Goal: Transaction & Acquisition: Purchase product/service

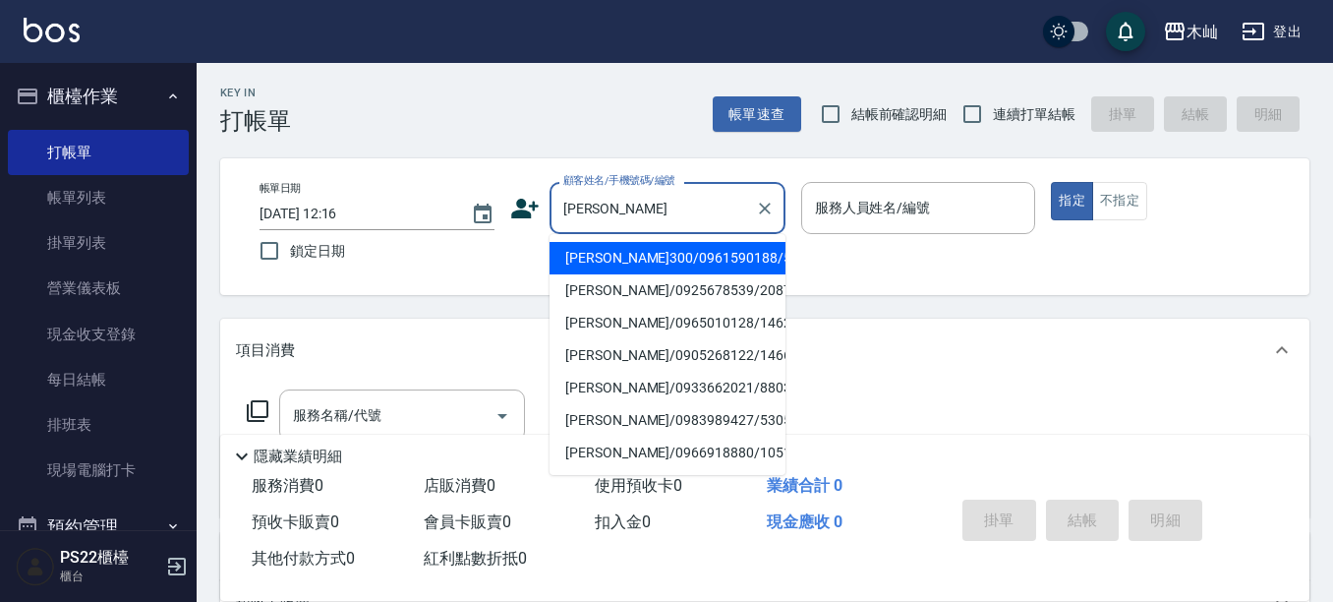
click at [672, 250] on li "[PERSON_NAME]300/0961590188/5179" at bounding box center [667, 258] width 236 height 32
type input "[PERSON_NAME]300/0961590188/5179"
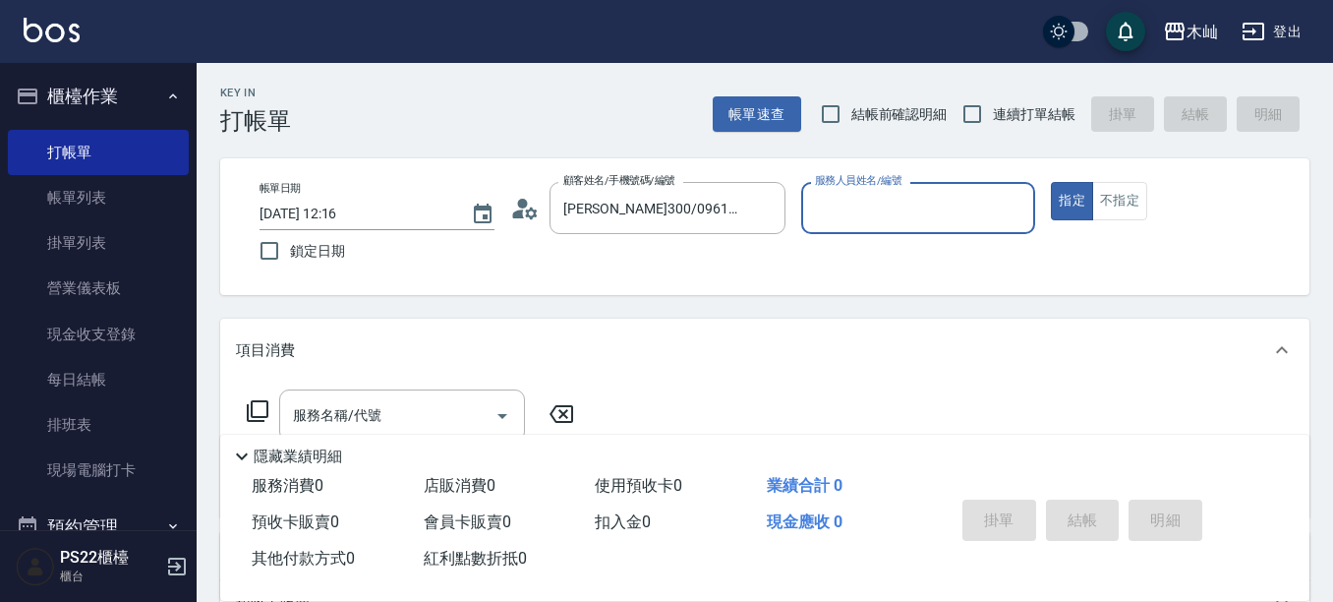
type input "小愛-10"
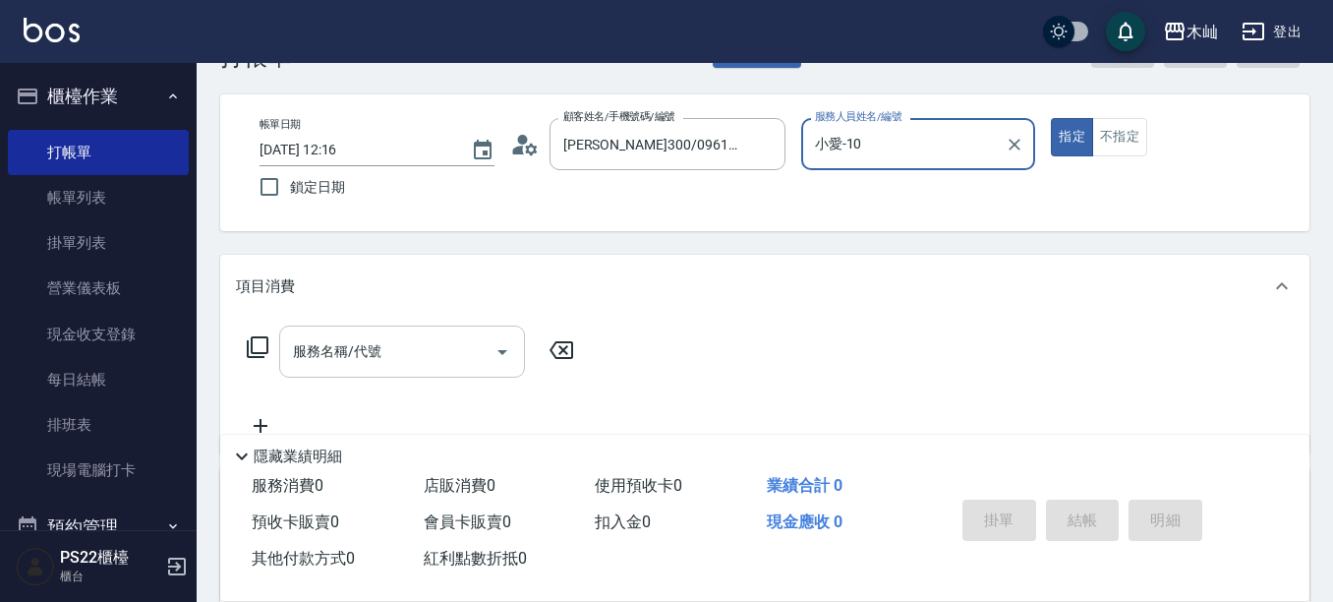
scroll to position [98, 0]
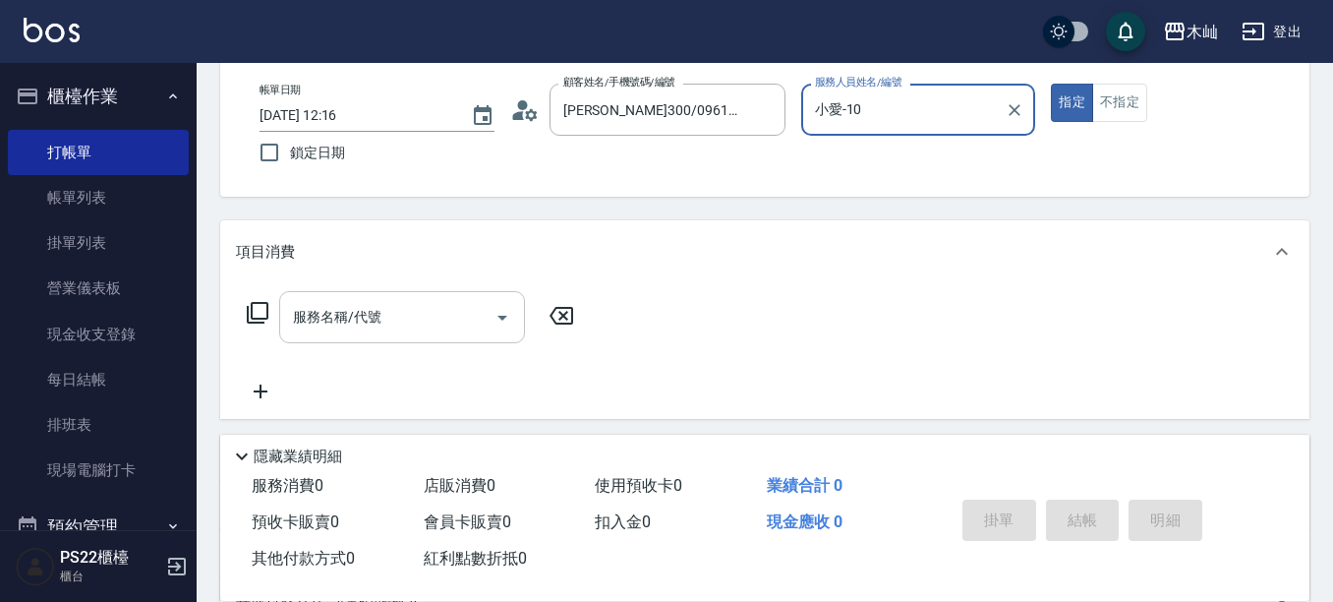
click at [418, 326] on input "服務名稱/代號" at bounding box center [387, 317] width 199 height 34
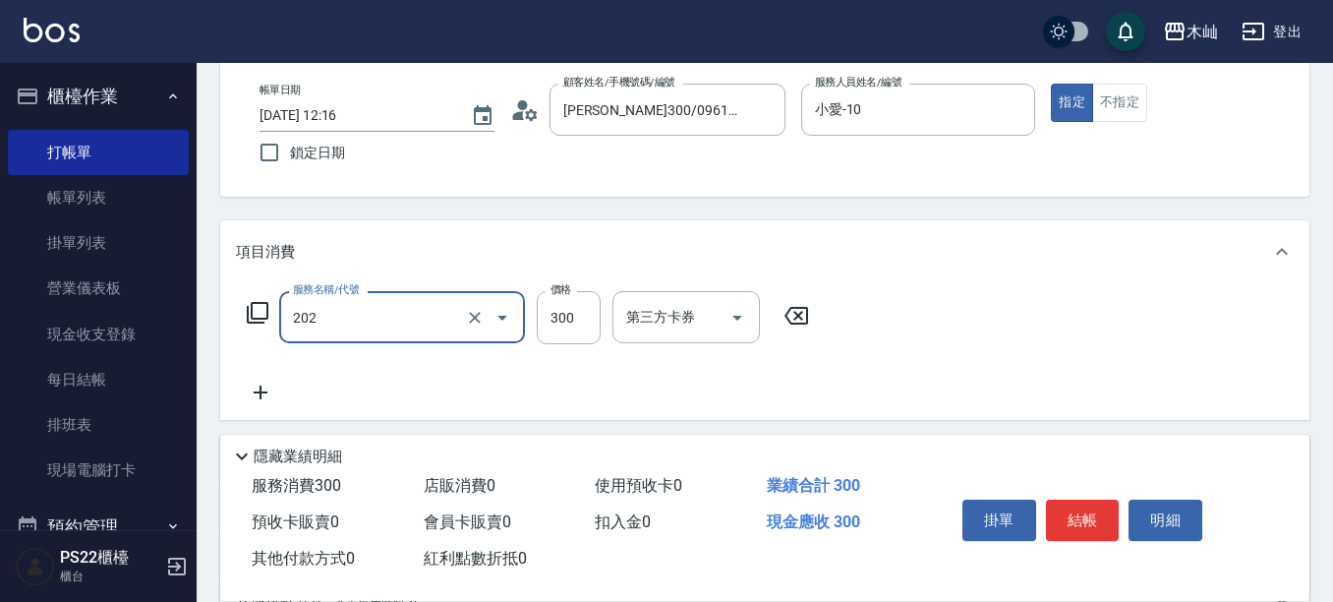
type input "單剪(202)"
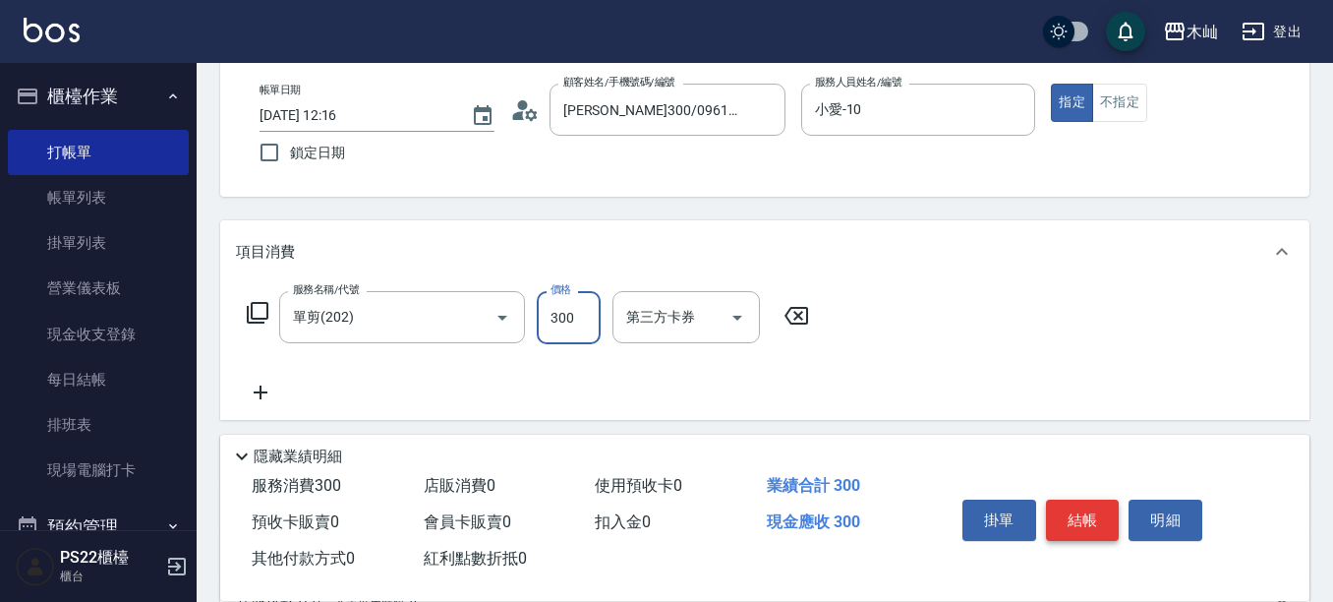
click at [1070, 501] on button "結帳" at bounding box center [1083, 519] width 74 height 41
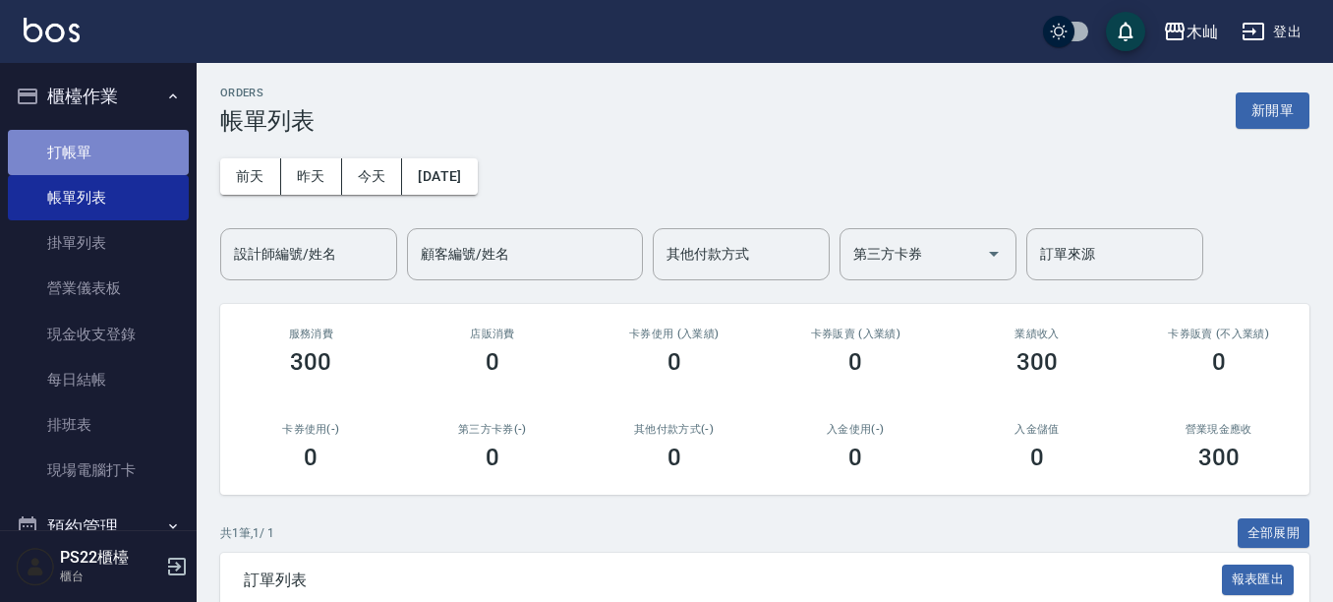
click at [135, 149] on link "打帳單" at bounding box center [98, 152] width 181 height 45
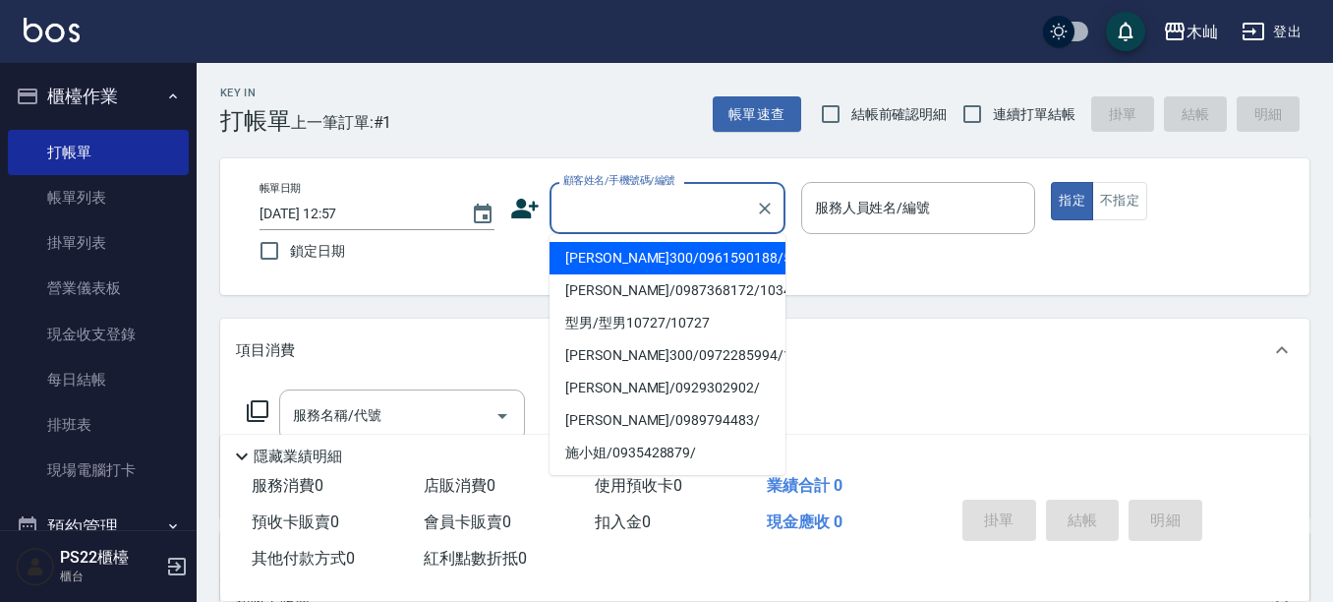
click at [660, 217] on input "顧客姓名/手機號碼/編號" at bounding box center [652, 208] width 189 height 34
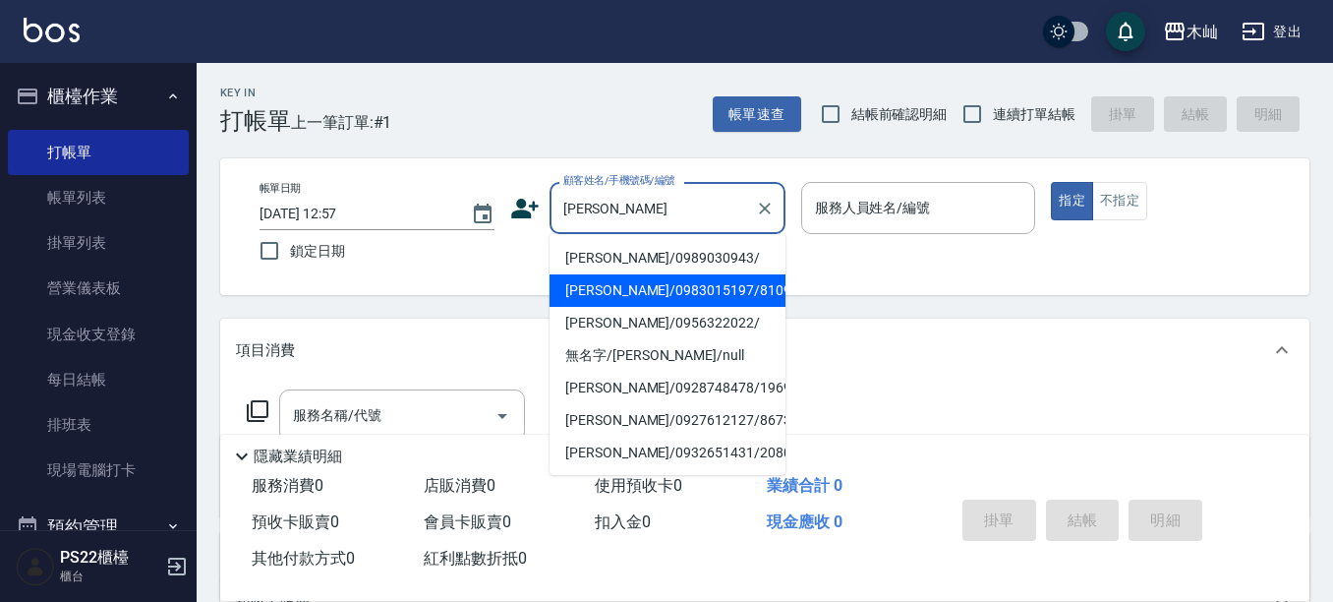
click at [714, 304] on li "[PERSON_NAME]/0983015197/810901" at bounding box center [667, 290] width 236 height 32
type input "[PERSON_NAME]/0983015197/810901"
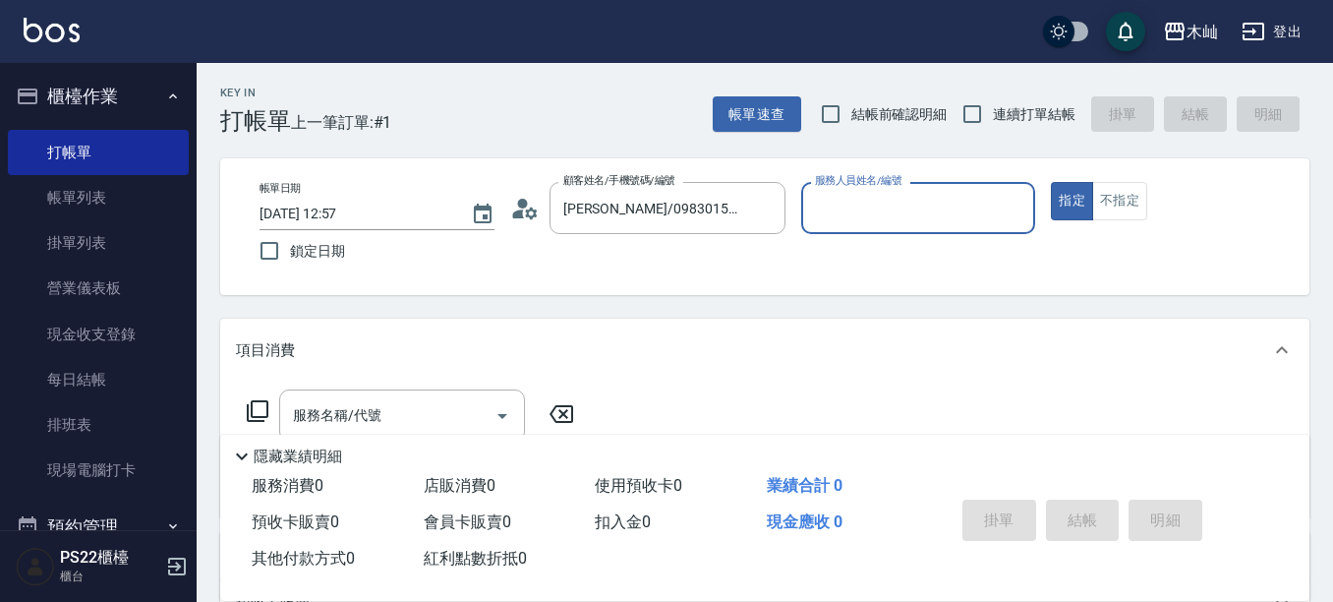
type input "Abby-5"
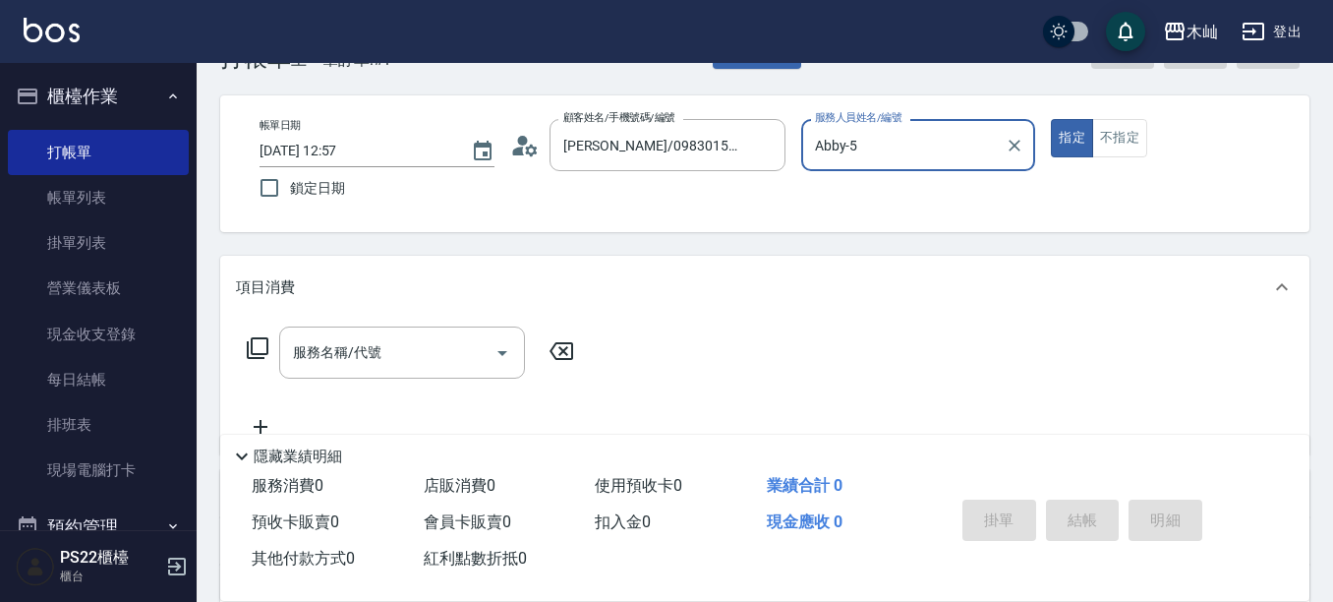
scroll to position [98, 0]
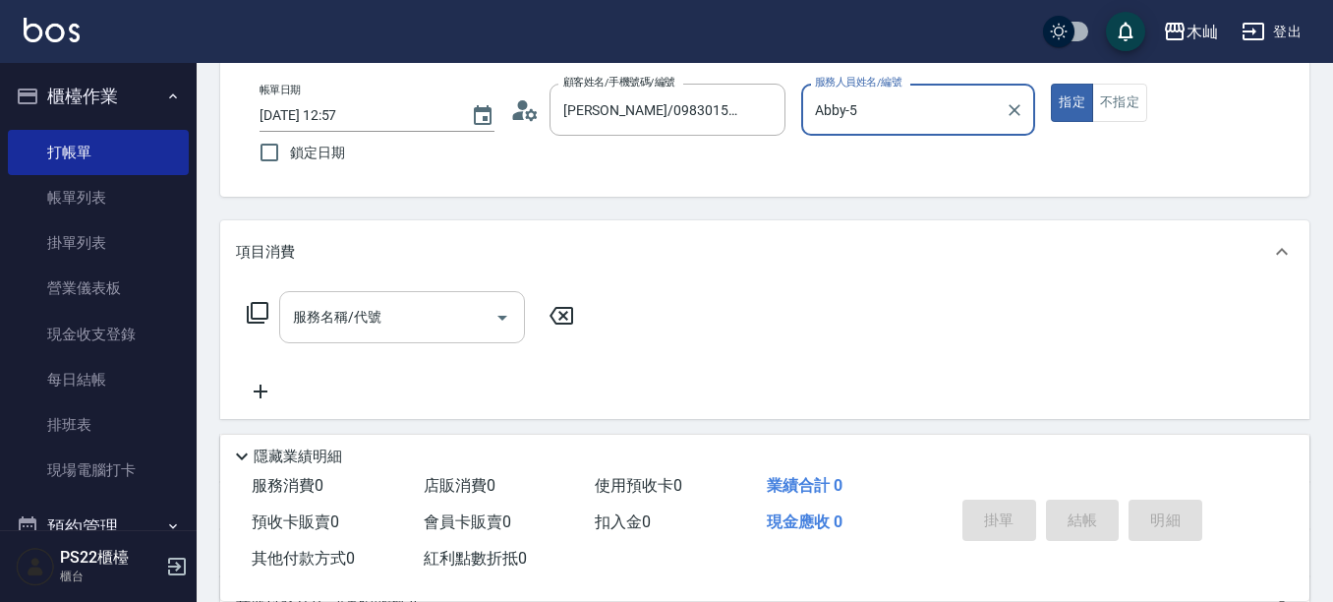
click at [404, 314] on input "服務名稱/代號" at bounding box center [387, 317] width 199 height 34
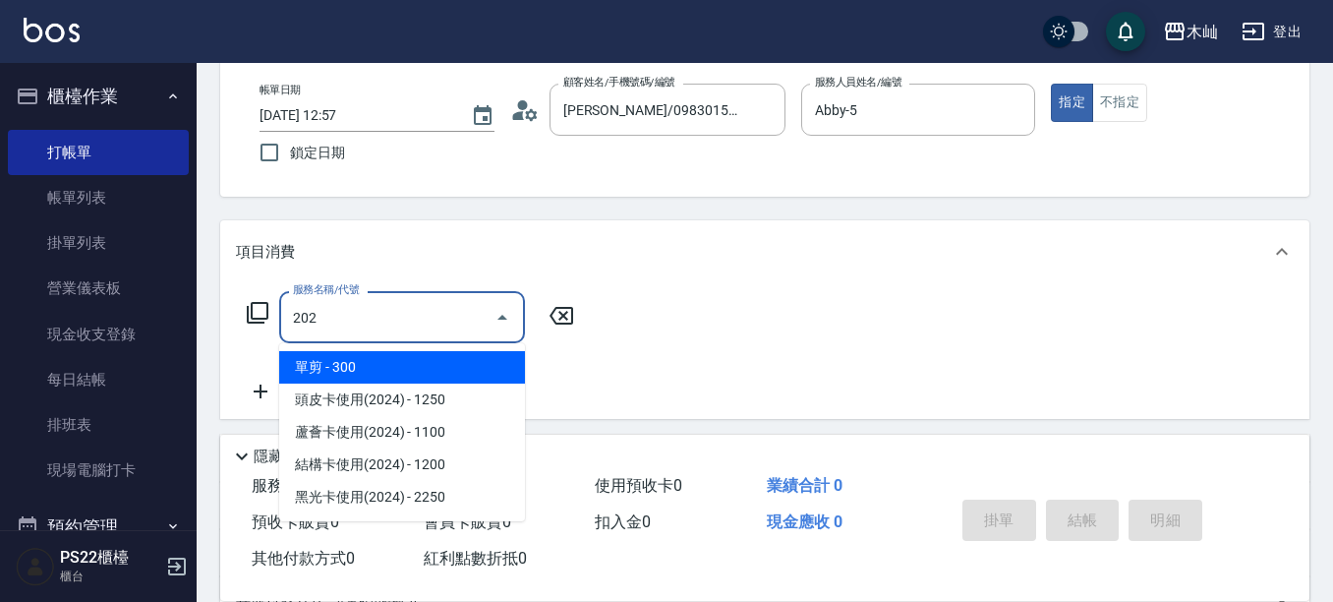
type input "單剪(202)"
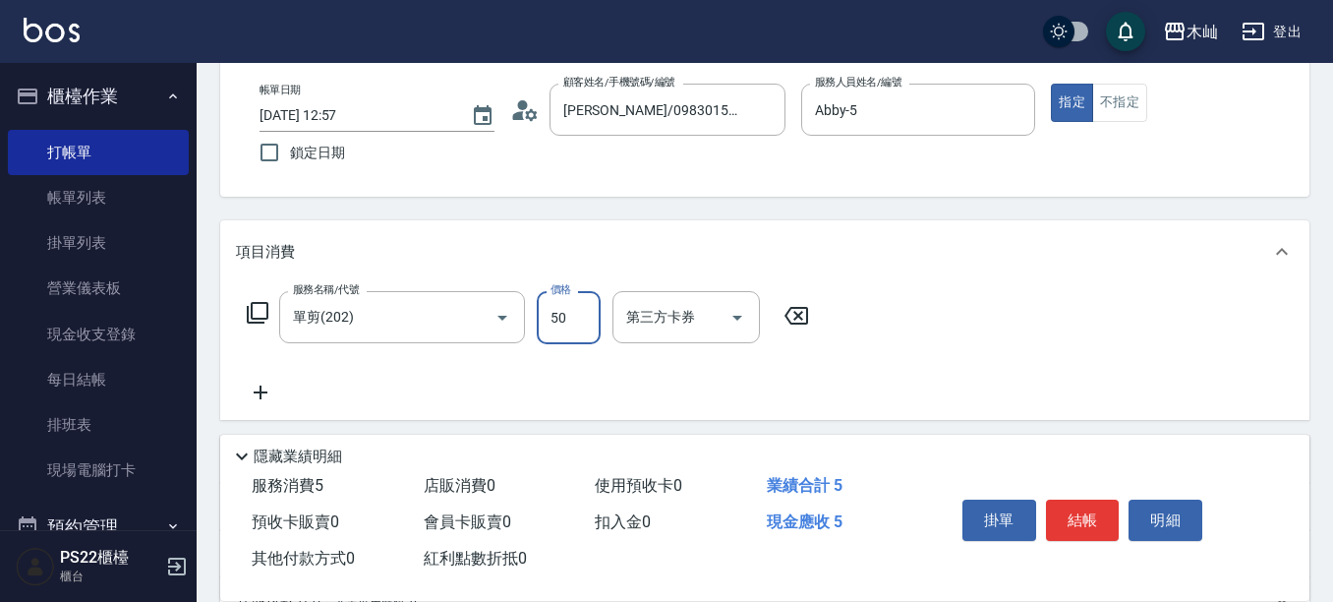
type input "50"
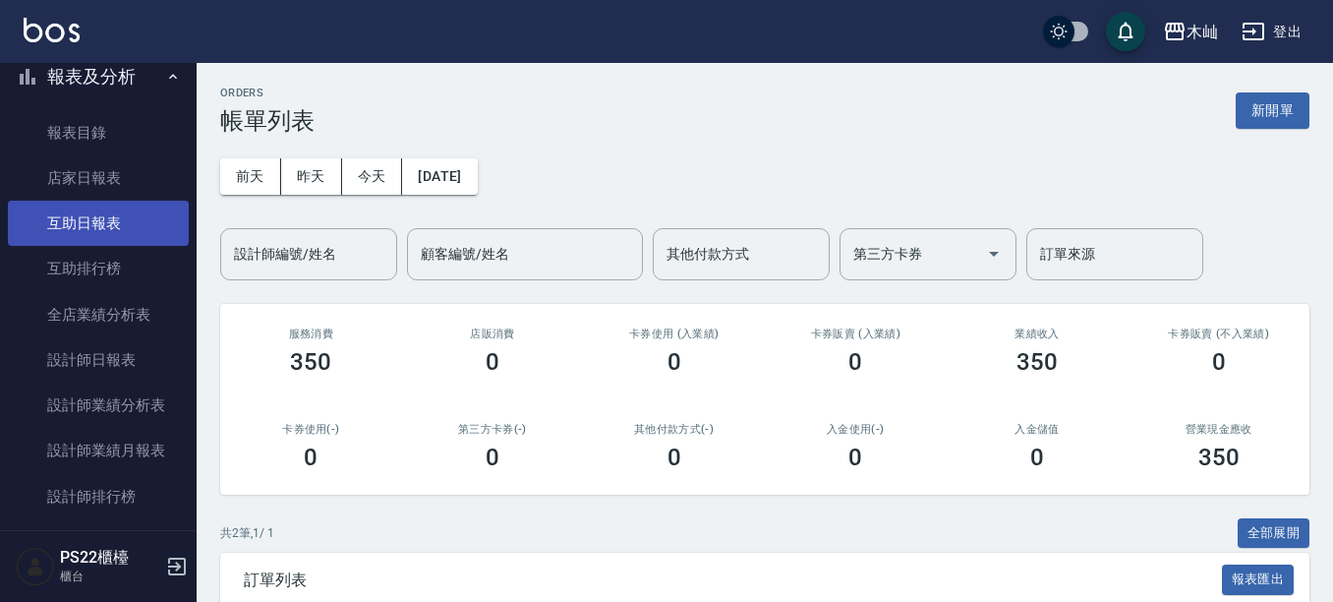
scroll to position [688, 0]
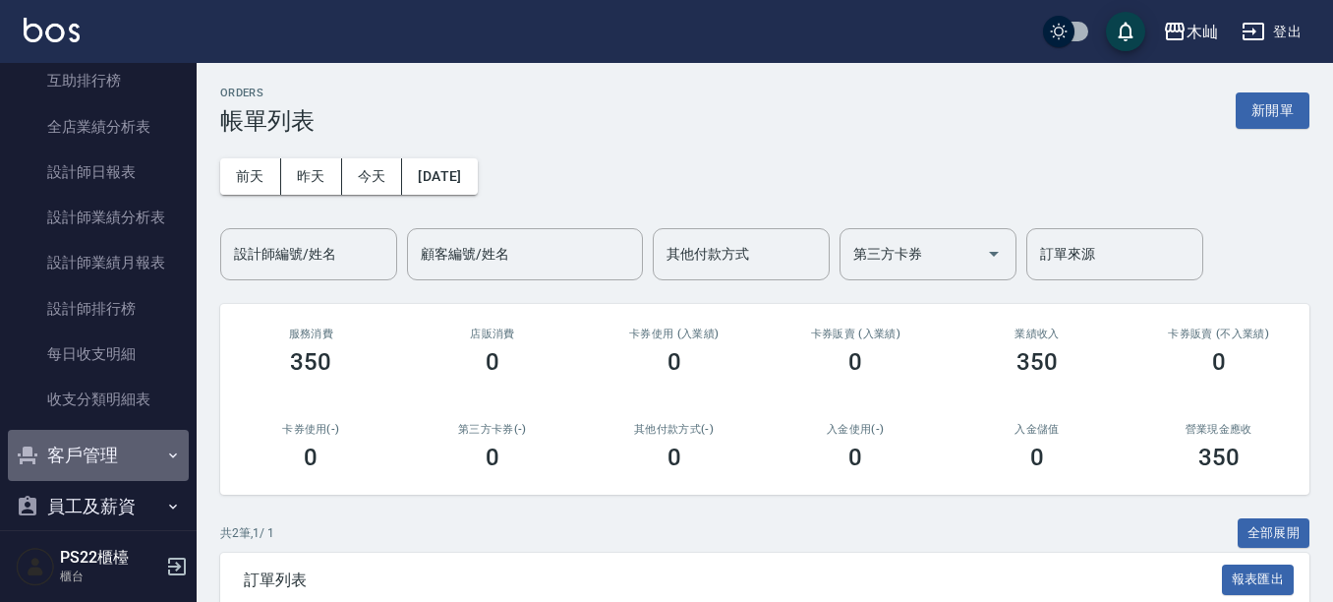
click at [98, 457] on button "客戶管理" at bounding box center [98, 455] width 181 height 51
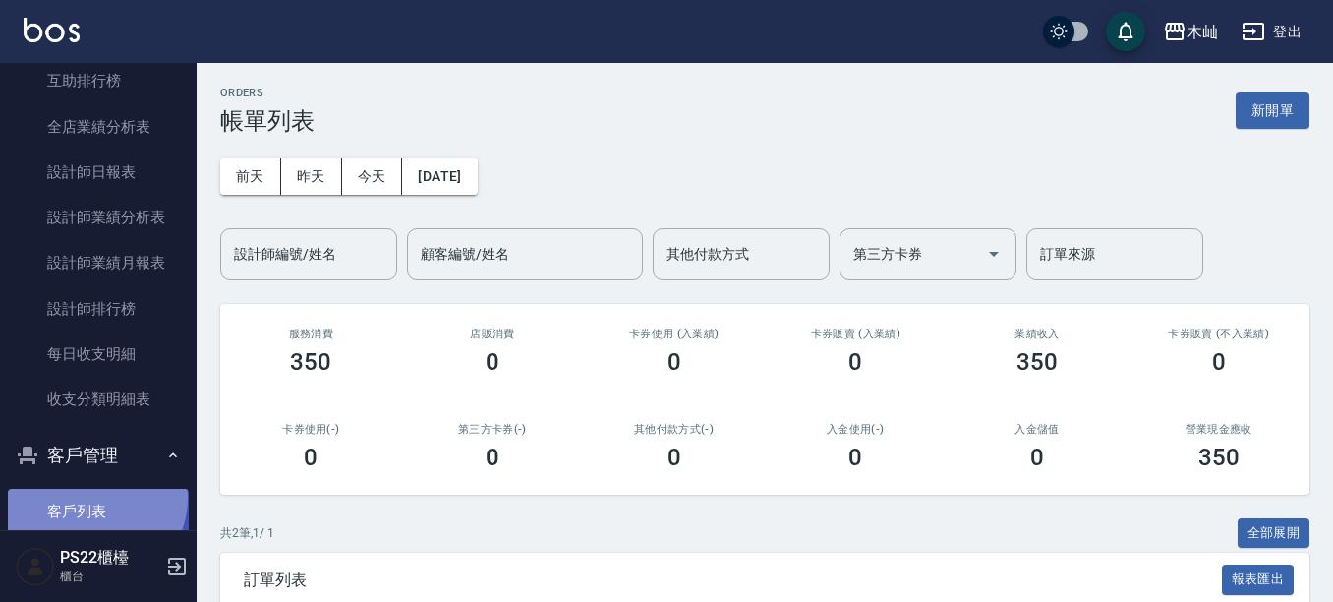
click at [92, 497] on link "客戶列表" at bounding box center [98, 510] width 181 height 45
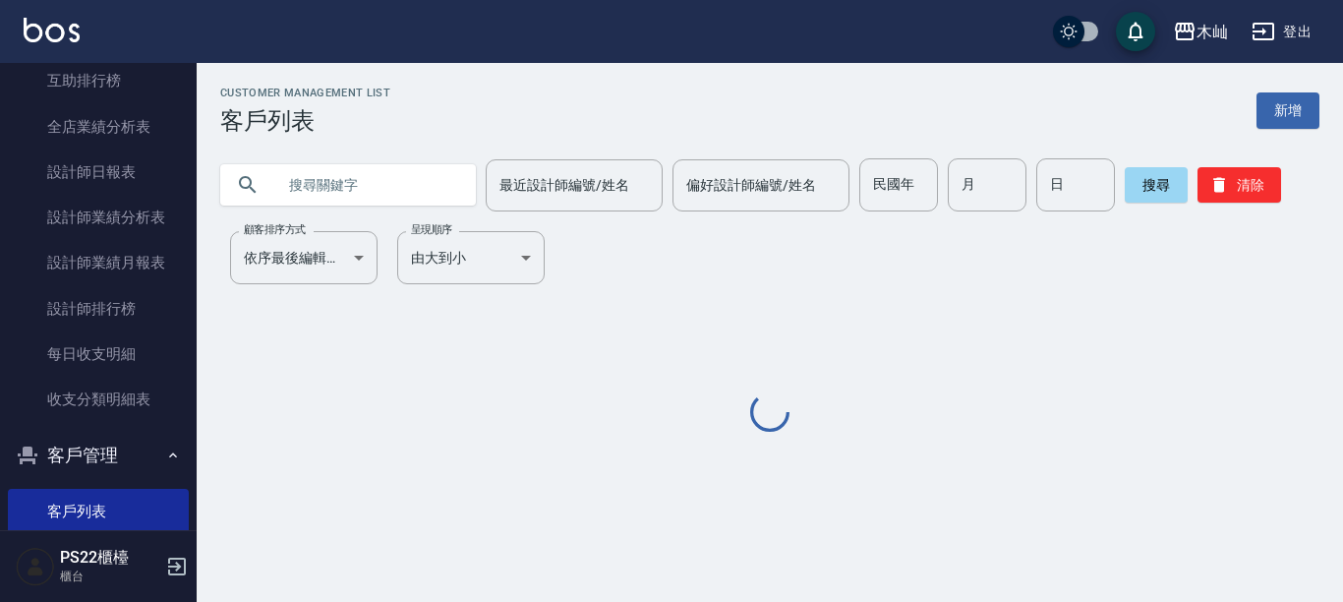
click at [430, 191] on input "text" at bounding box center [367, 184] width 185 height 53
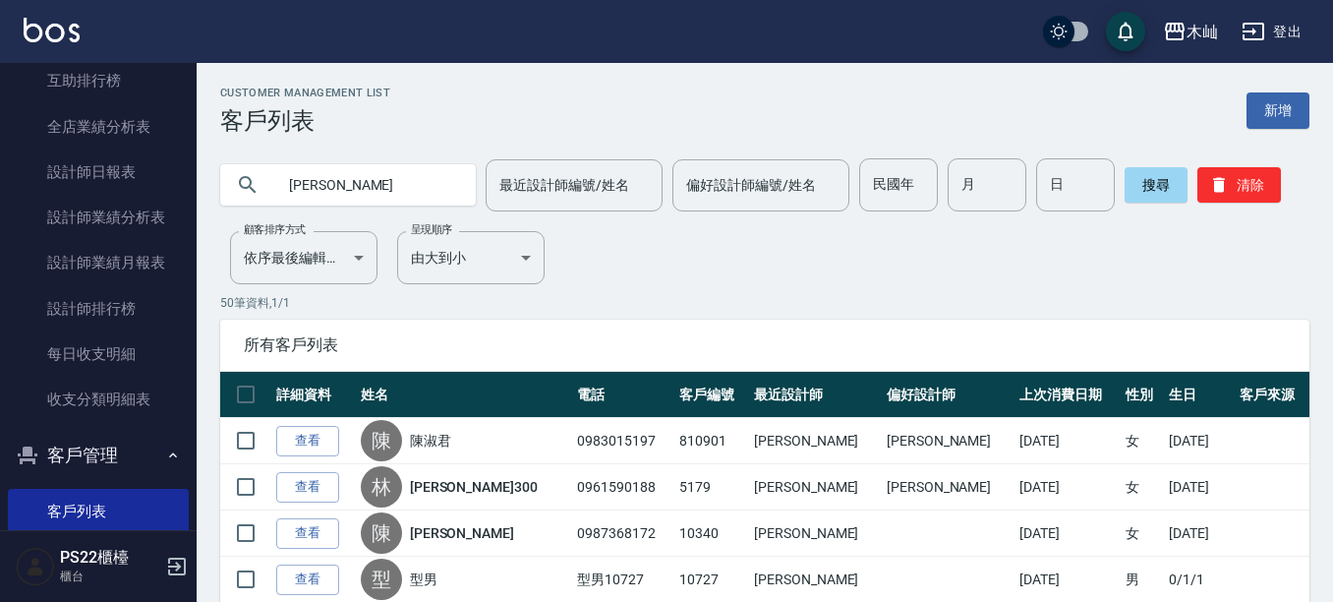
type input "[PERSON_NAME]"
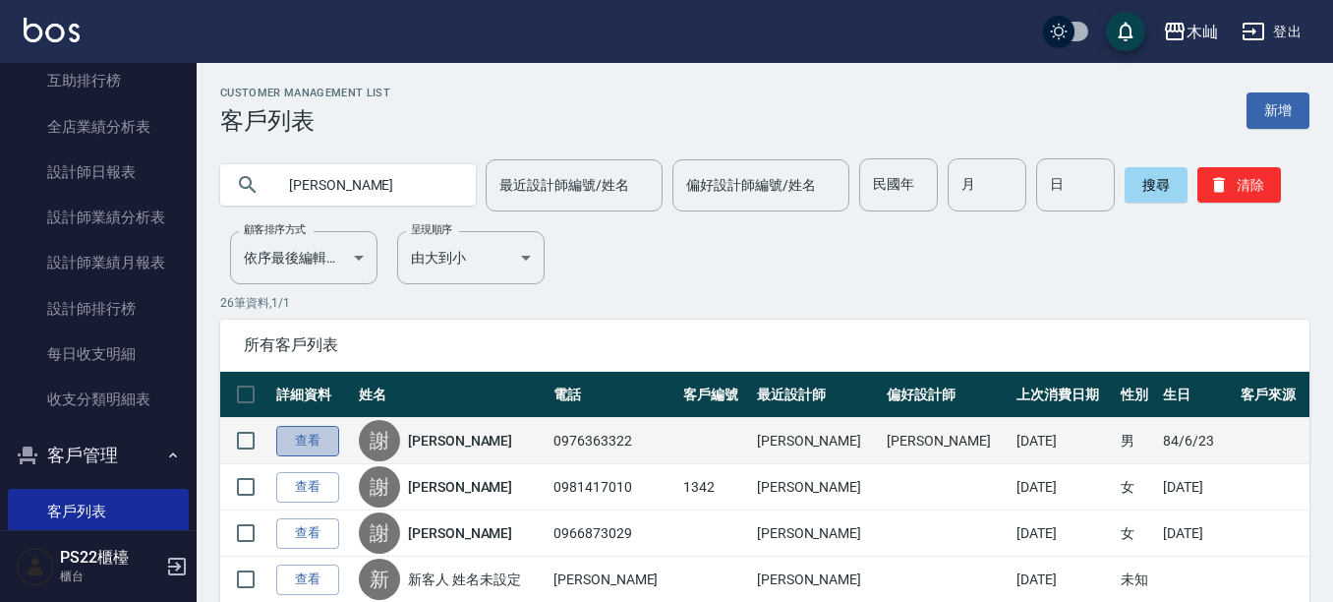
click at [315, 442] on link "查看" at bounding box center [307, 441] width 63 height 30
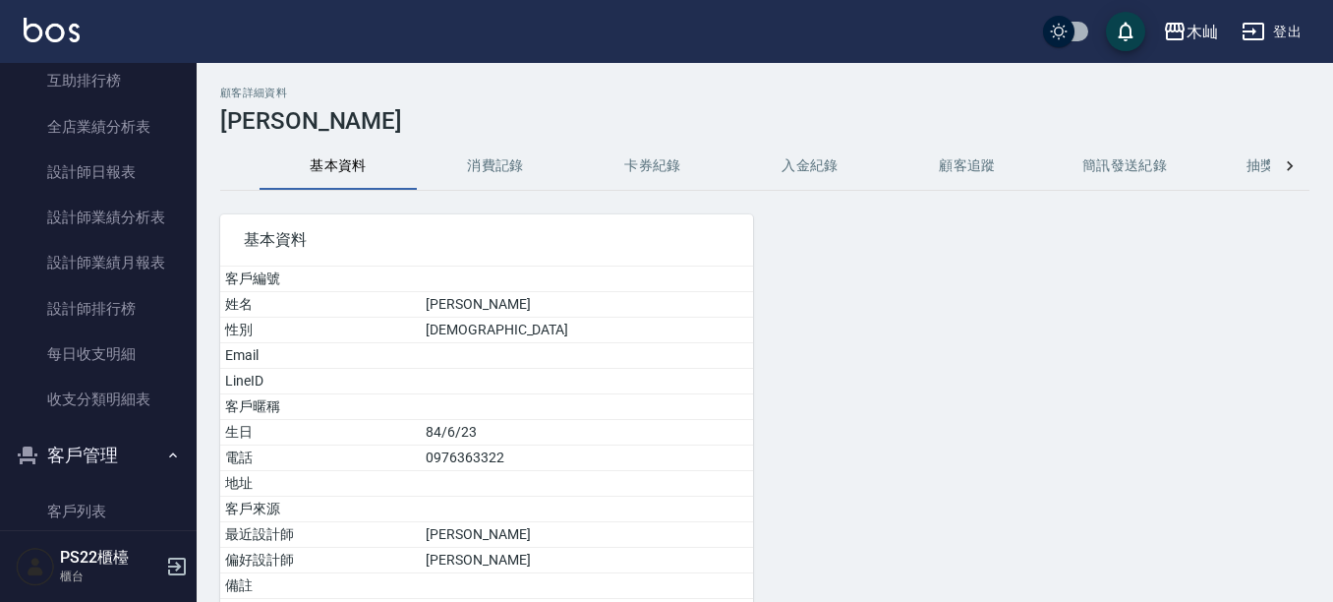
click at [488, 171] on button "消費記錄" at bounding box center [495, 166] width 157 height 47
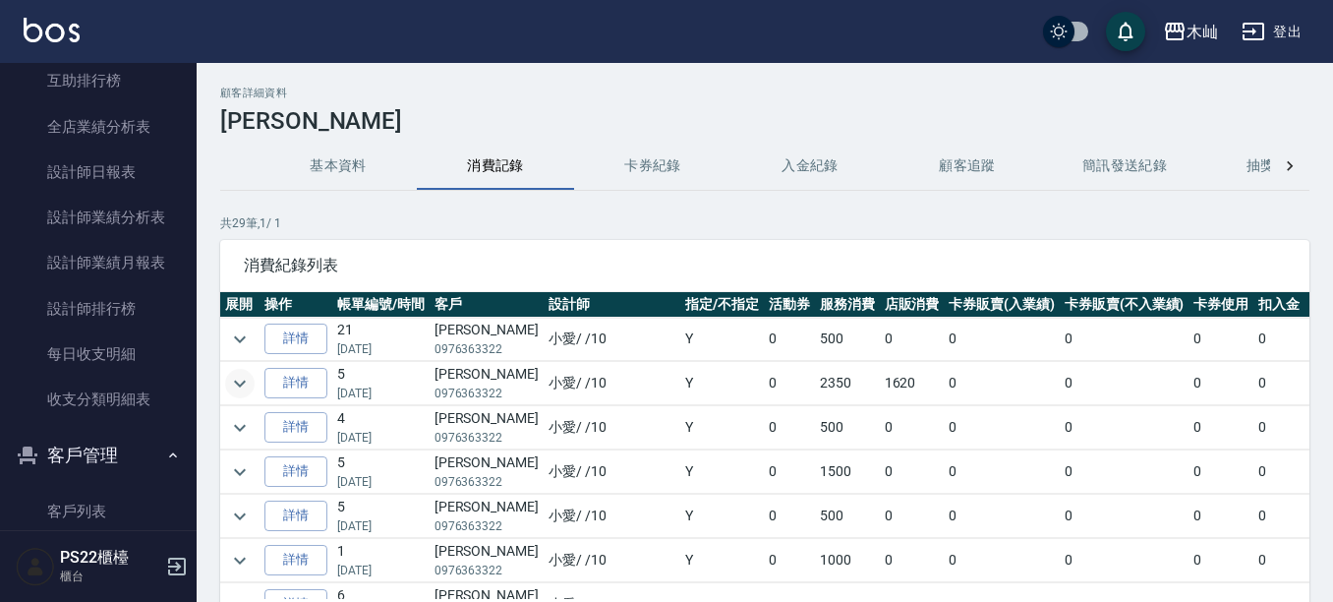
click at [235, 387] on icon "expand row" at bounding box center [240, 384] width 24 height 24
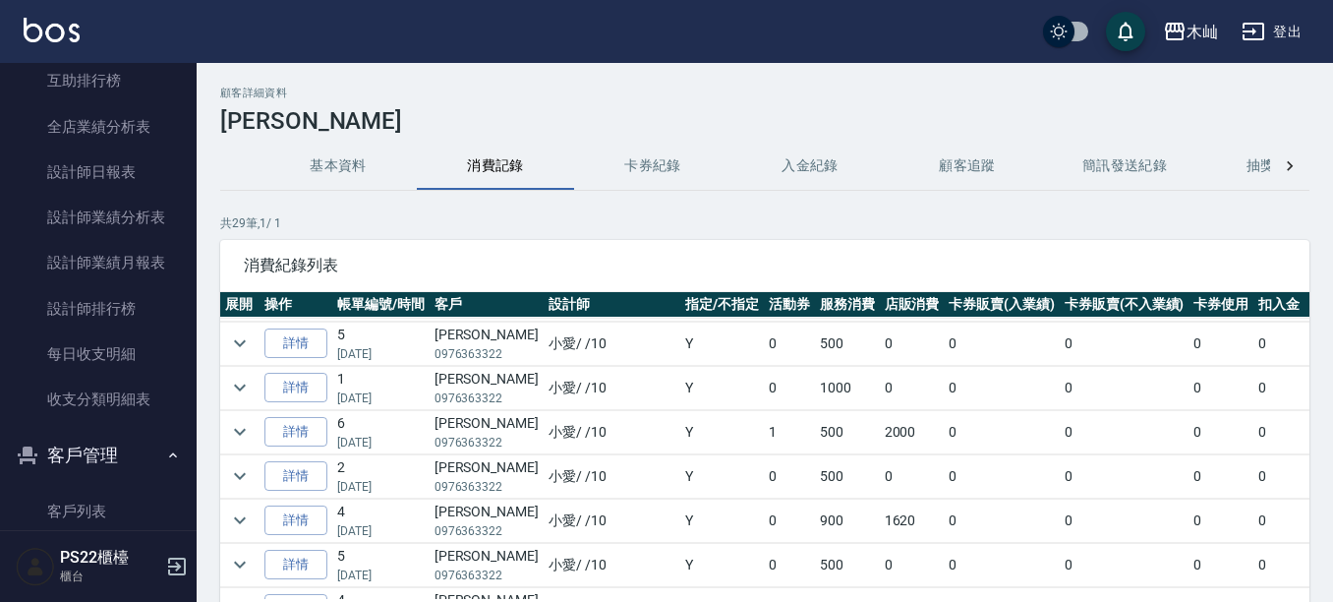
scroll to position [393, 0]
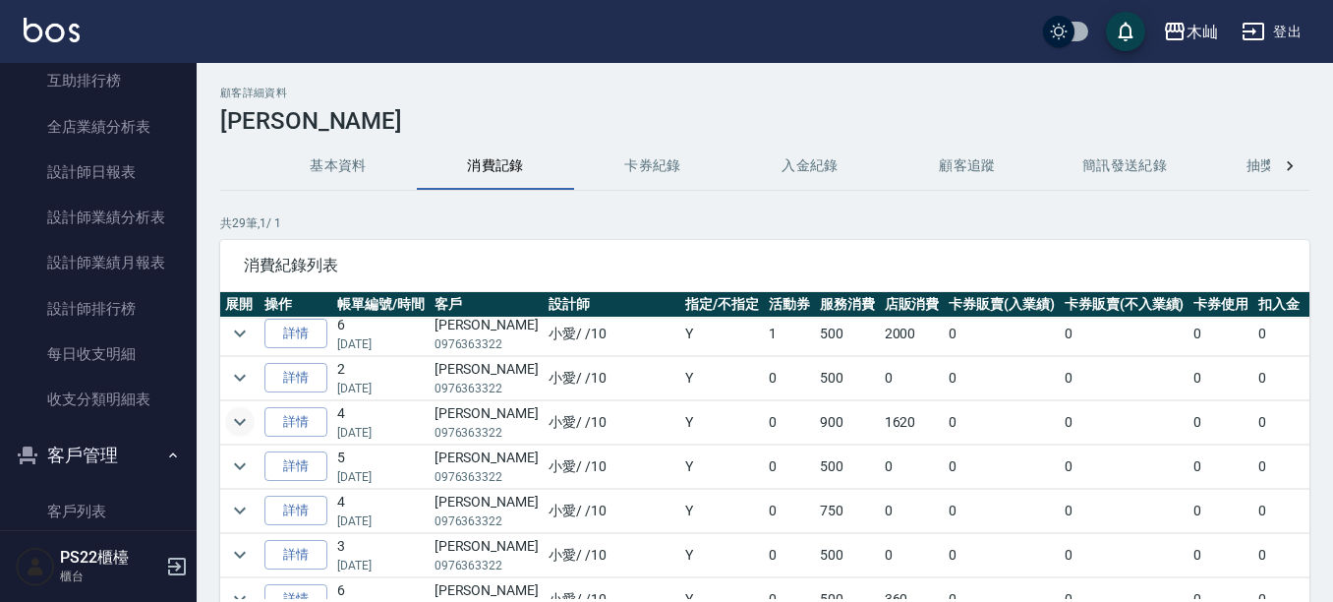
click at [241, 419] on icon "expand row" at bounding box center [240, 422] width 24 height 24
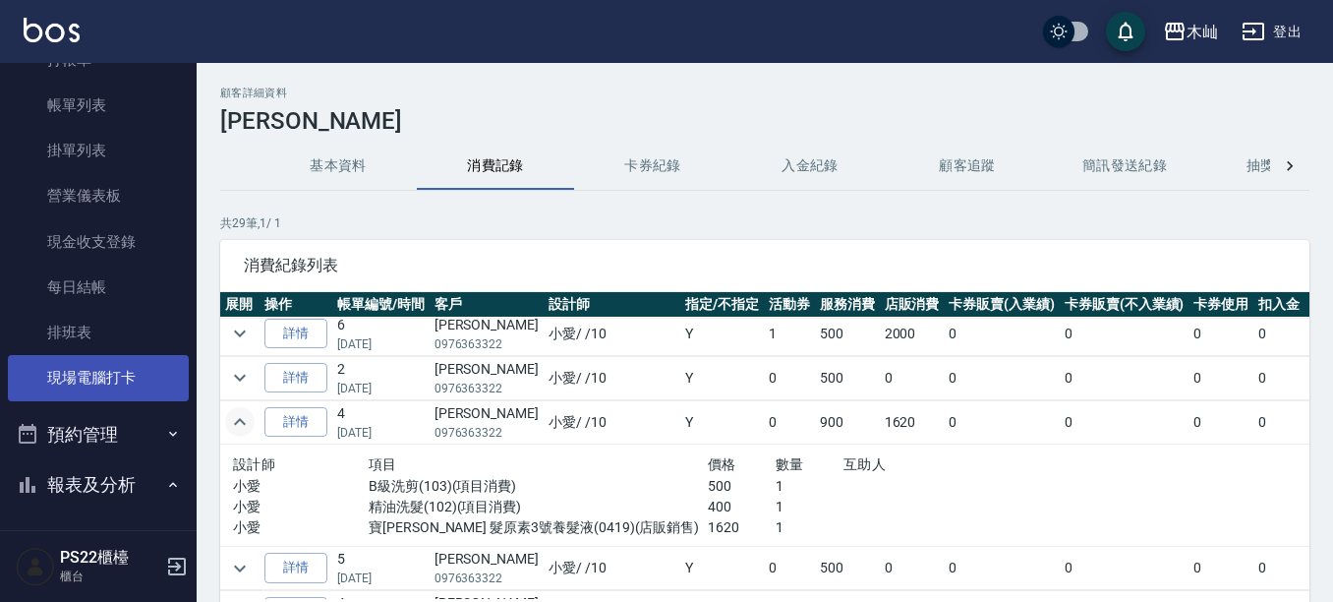
scroll to position [0, 0]
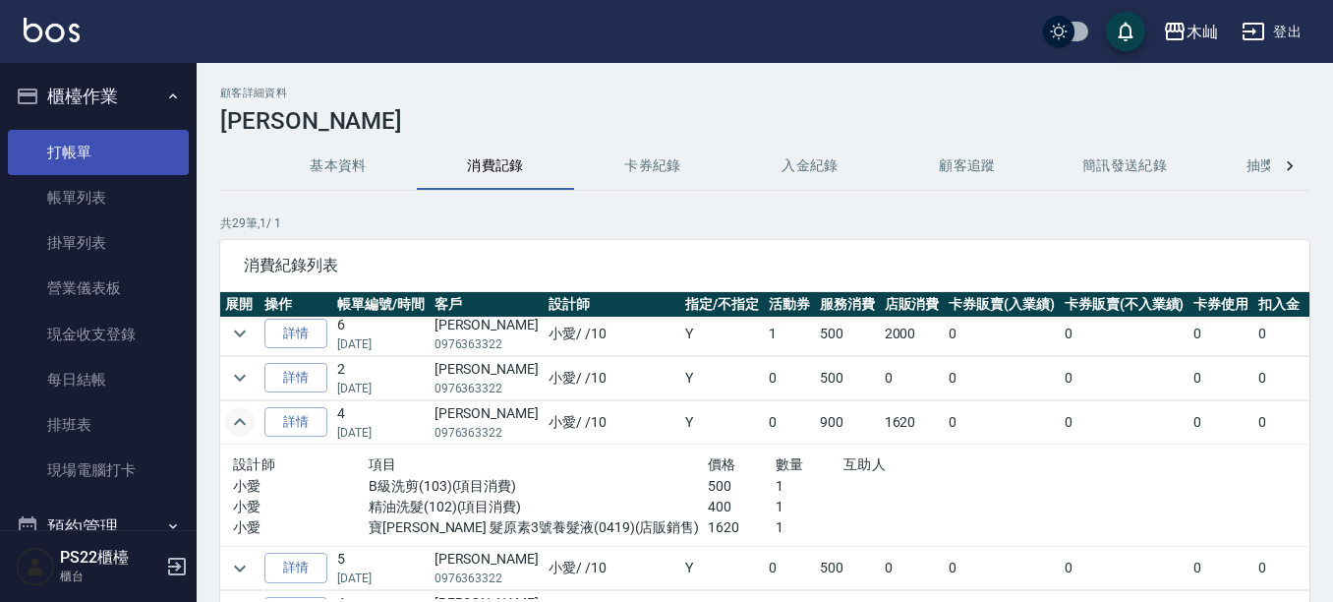
click at [110, 155] on link "打帳單" at bounding box center [98, 152] width 181 height 45
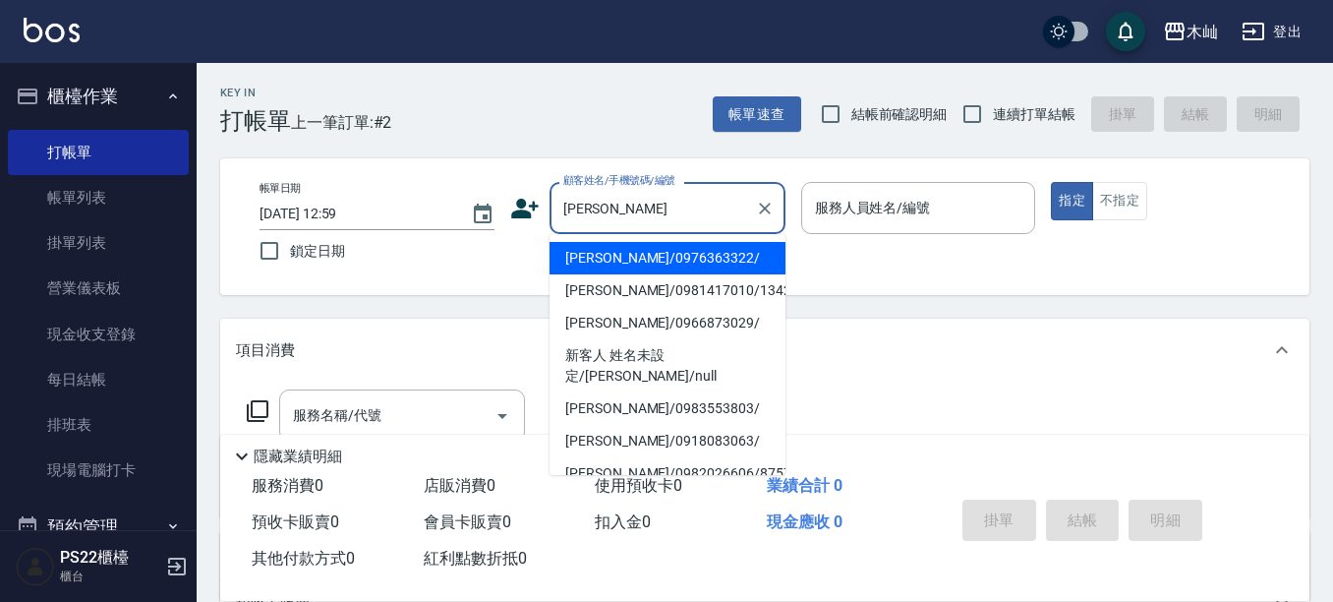
click at [633, 265] on li "[PERSON_NAME]/0976363322/" at bounding box center [667, 258] width 236 height 32
type input "[PERSON_NAME]/0976363322/"
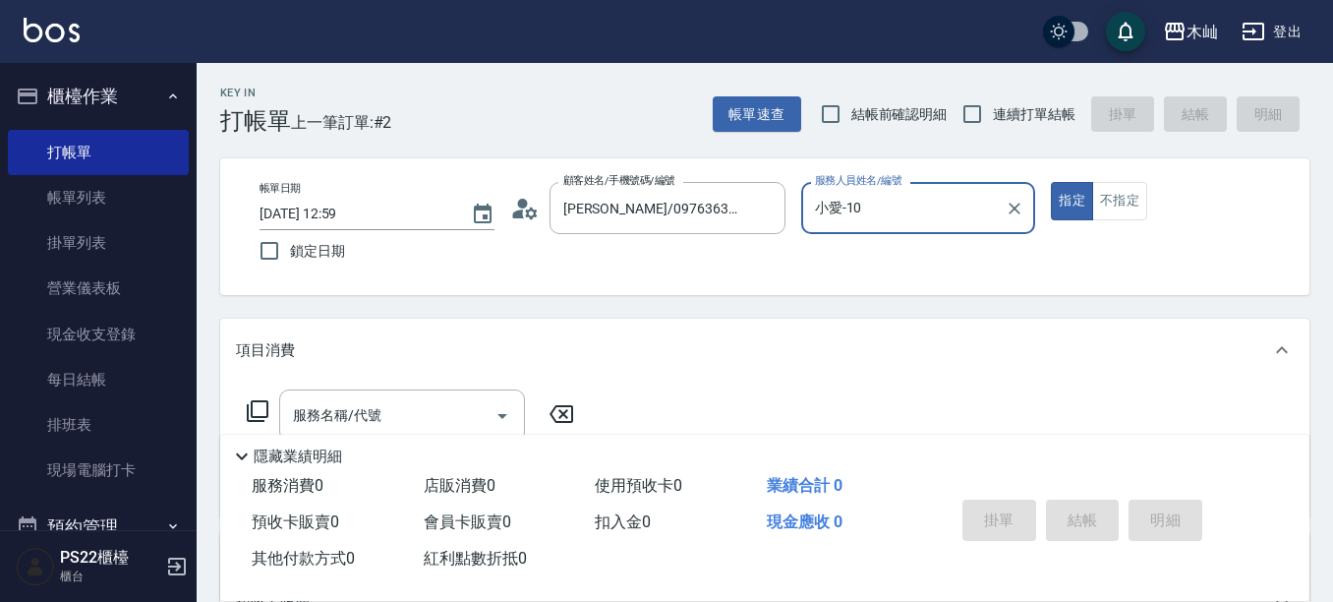
type input "小愛-10"
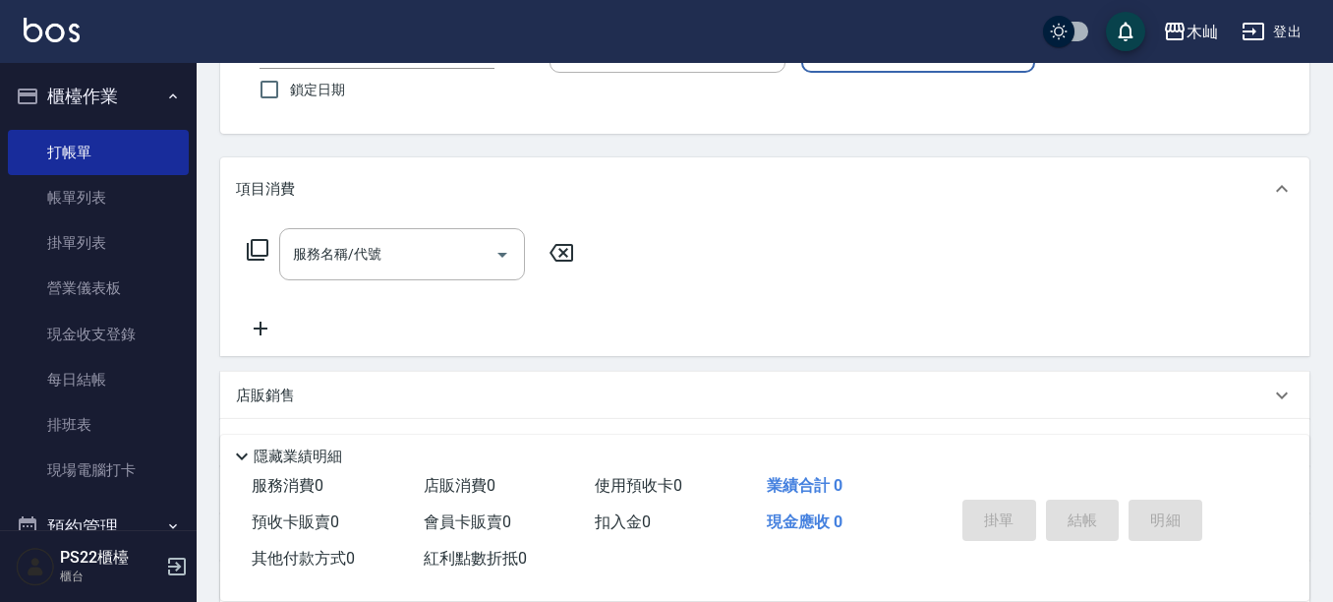
scroll to position [197, 0]
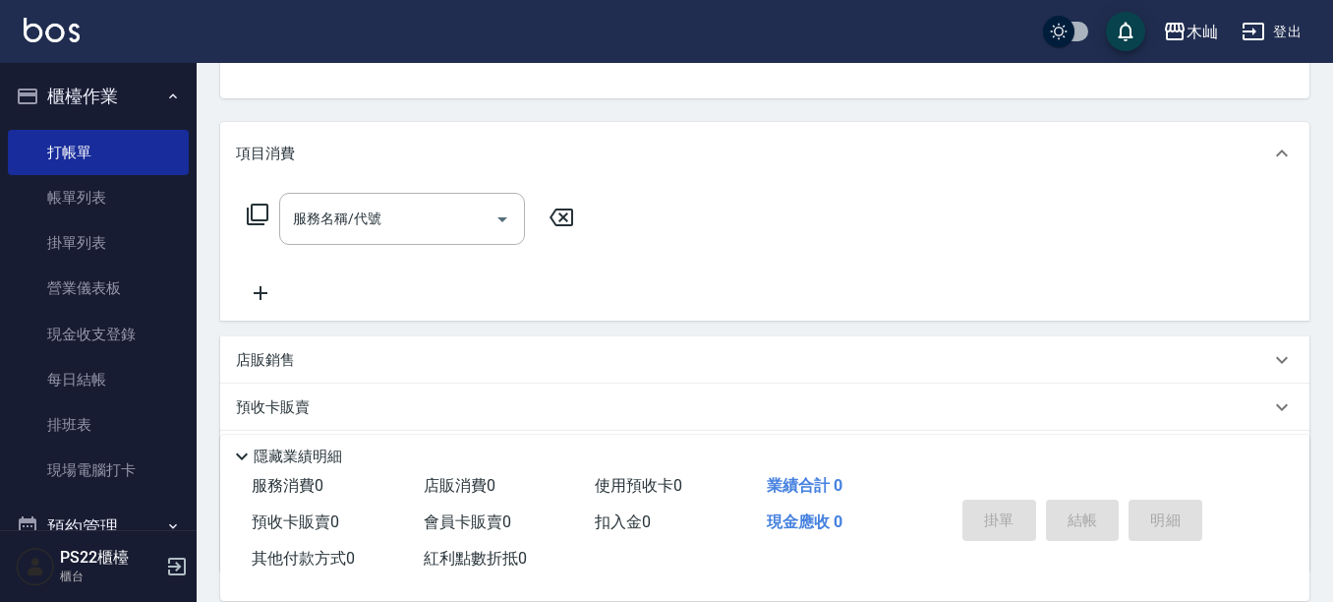
drag, startPoint x: 283, startPoint y: 343, endPoint x: 309, endPoint y: 347, distance: 25.9
click at [282, 344] on div "店販銷售" at bounding box center [764, 359] width 1089 height 47
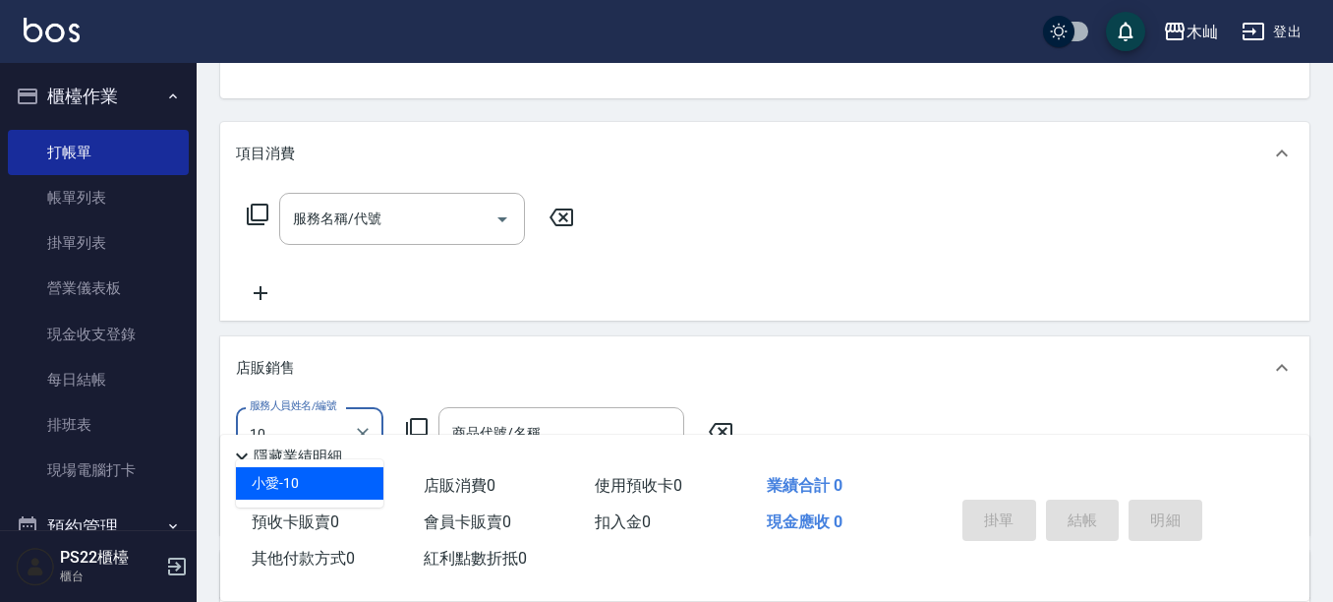
type input "小愛-10"
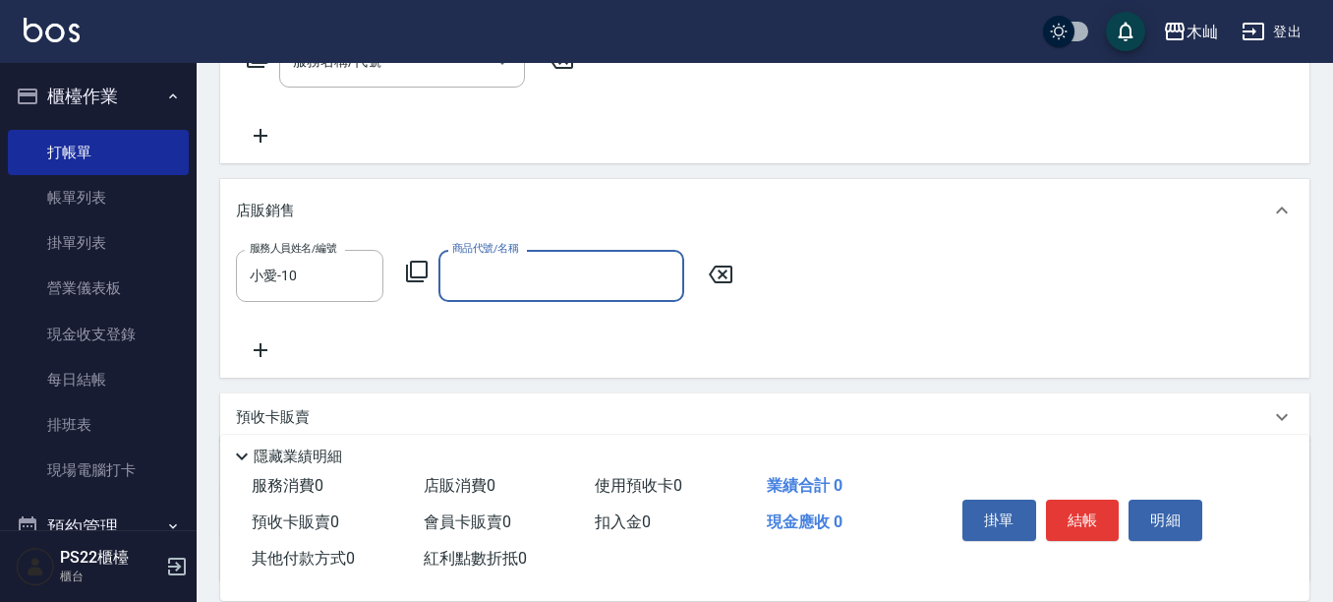
scroll to position [393, 0]
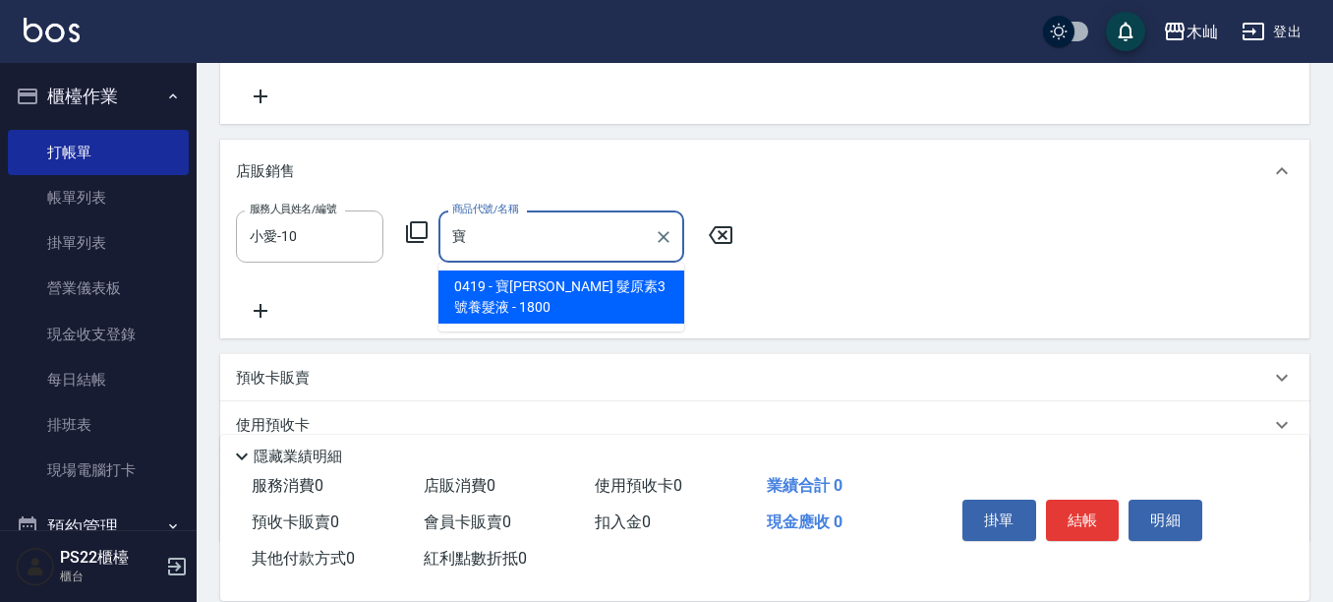
click at [554, 306] on span "0419 - 寶[PERSON_NAME] 髮原素3號養髮液 - 1800" at bounding box center [561, 296] width 246 height 53
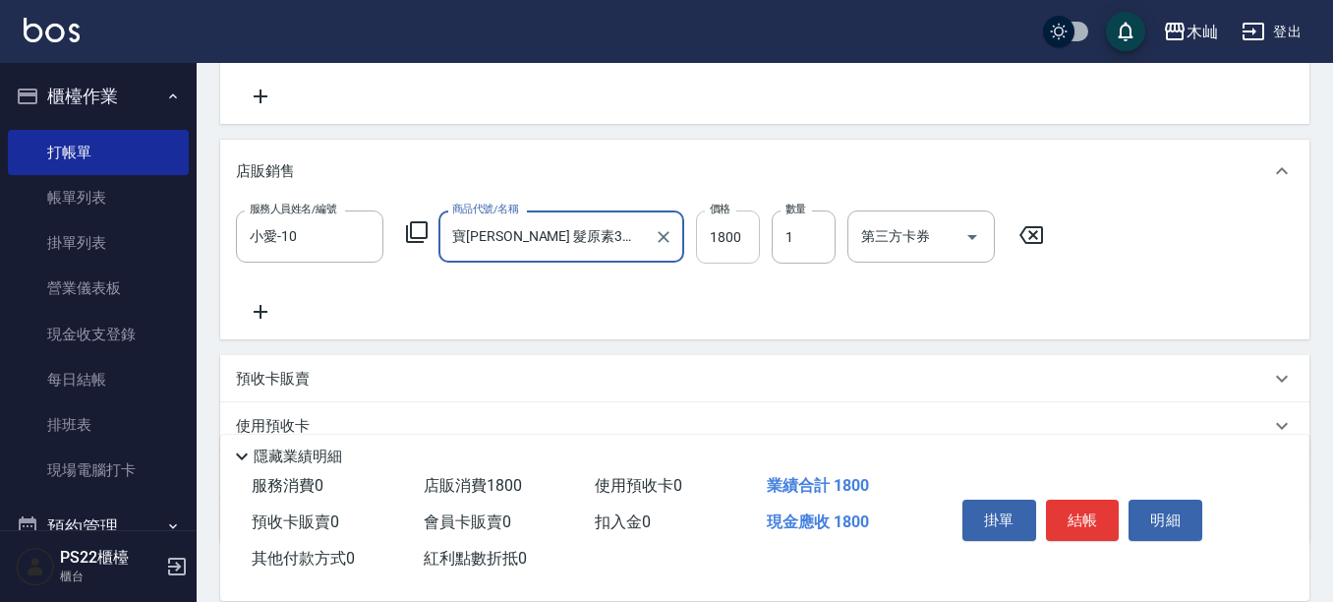
type input "寶[PERSON_NAME] 髮原素3號養髮液"
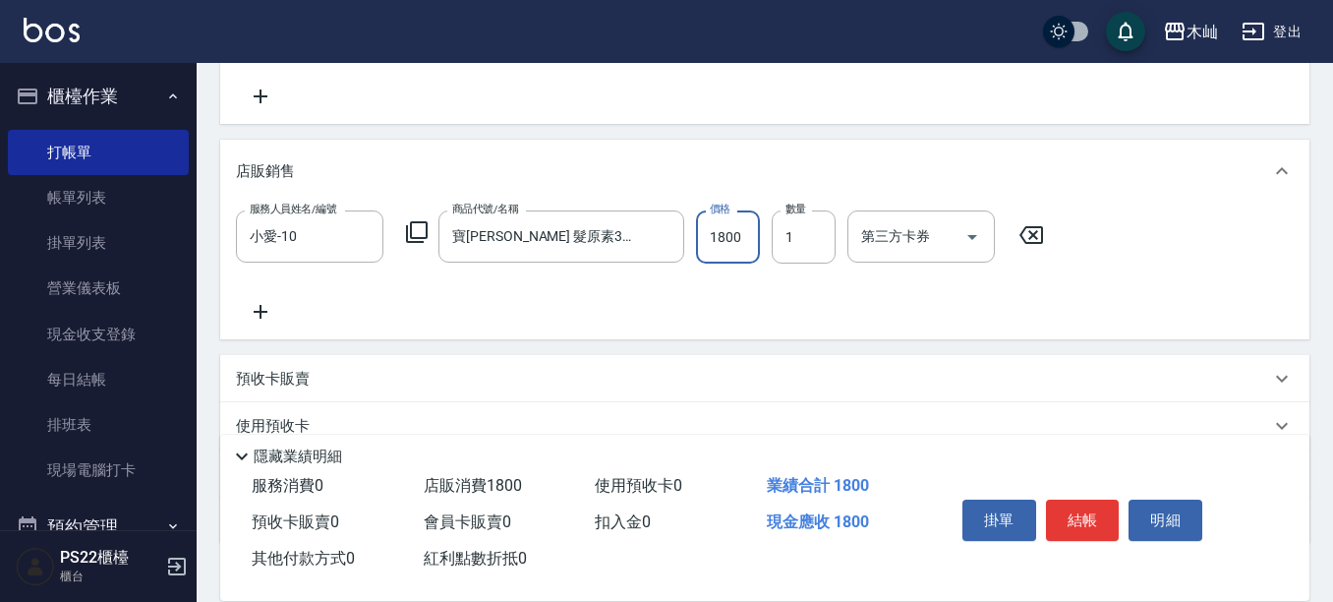
click at [732, 234] on input "1800" at bounding box center [728, 236] width 64 height 53
type input "1620"
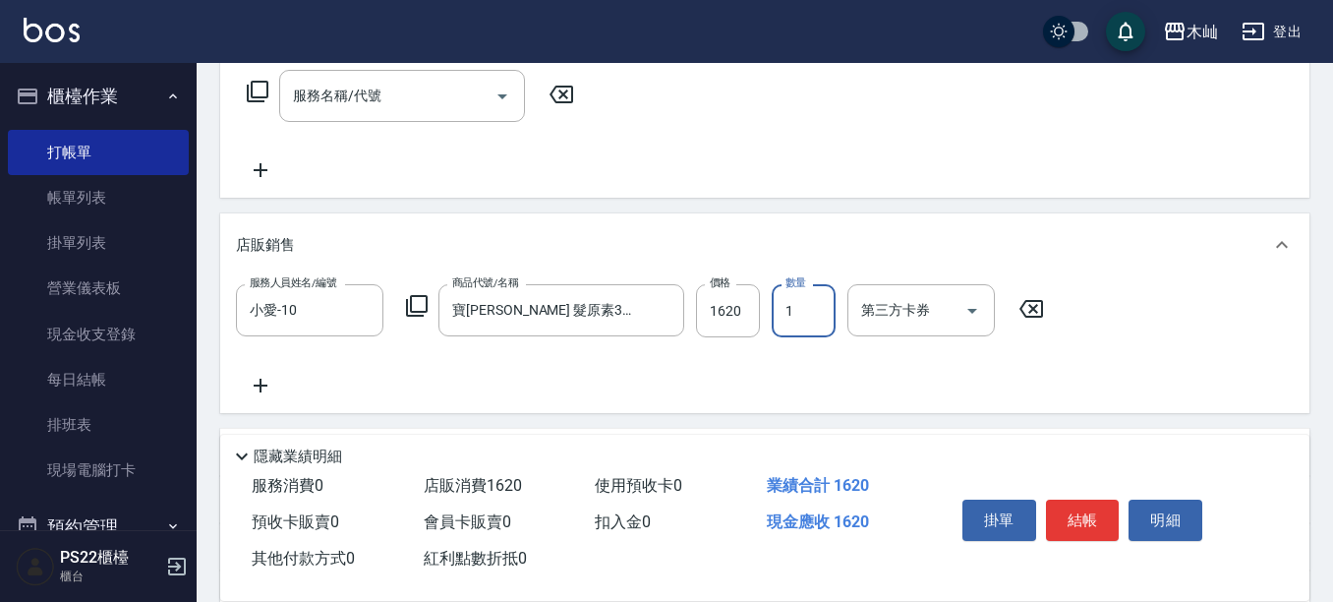
scroll to position [197, 0]
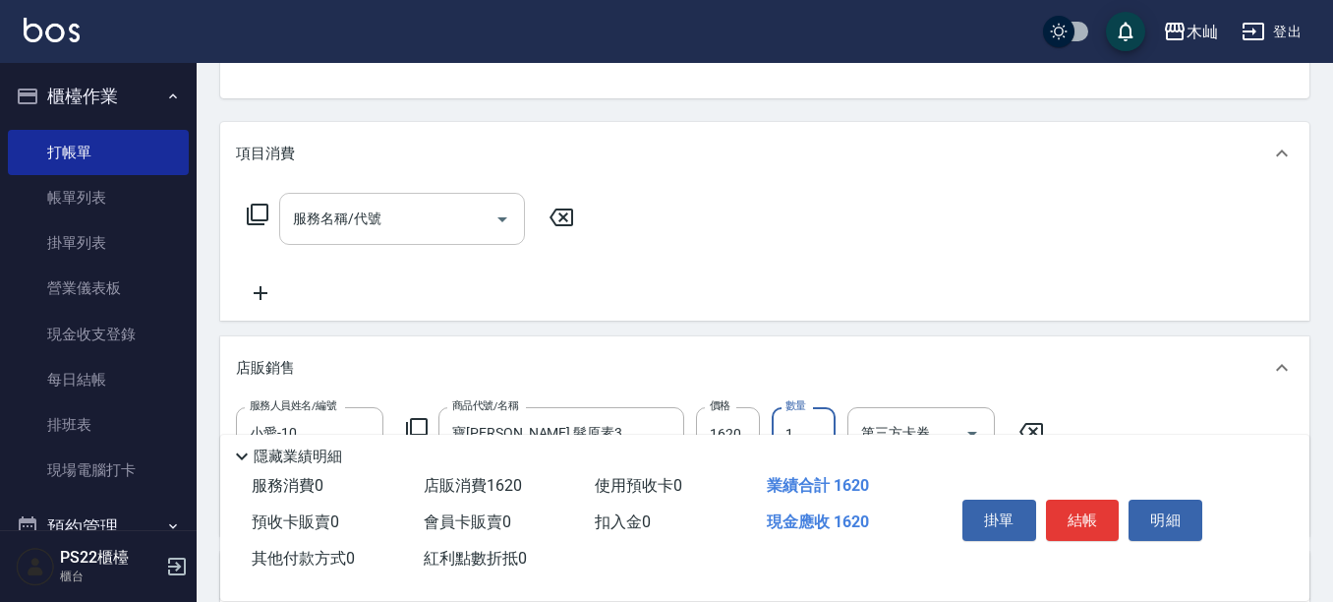
click at [325, 225] on div "服務名稱/代號 服務名稱/代號" at bounding box center [402, 219] width 246 height 52
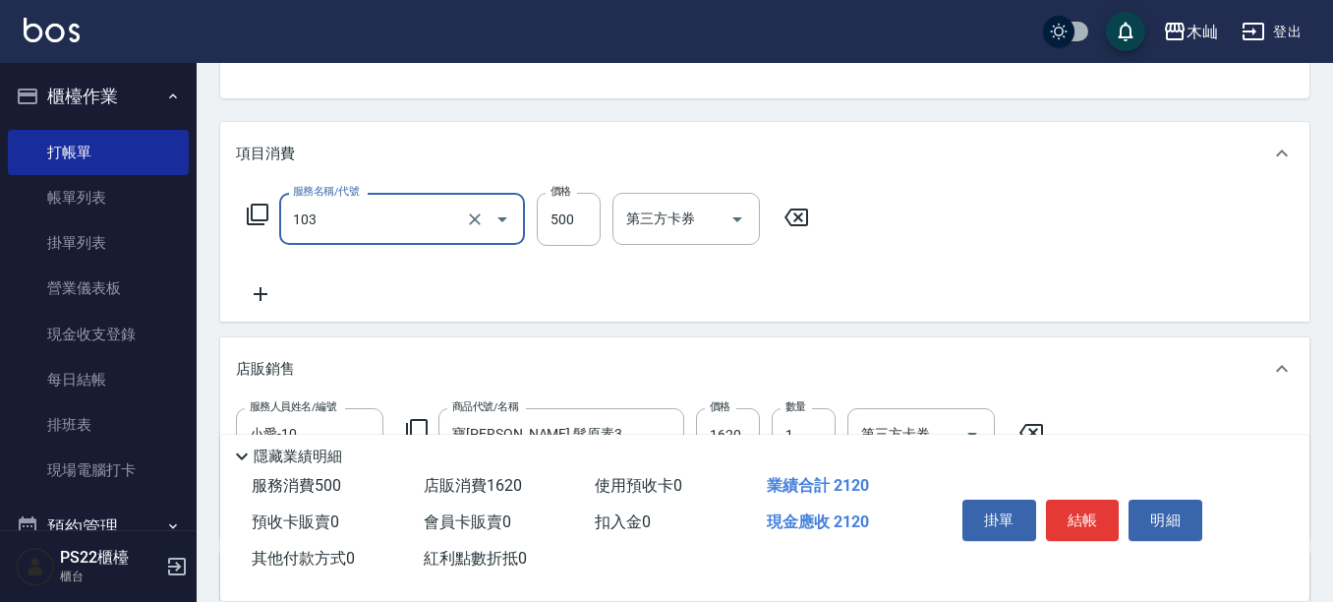
type input "B級洗剪(103)"
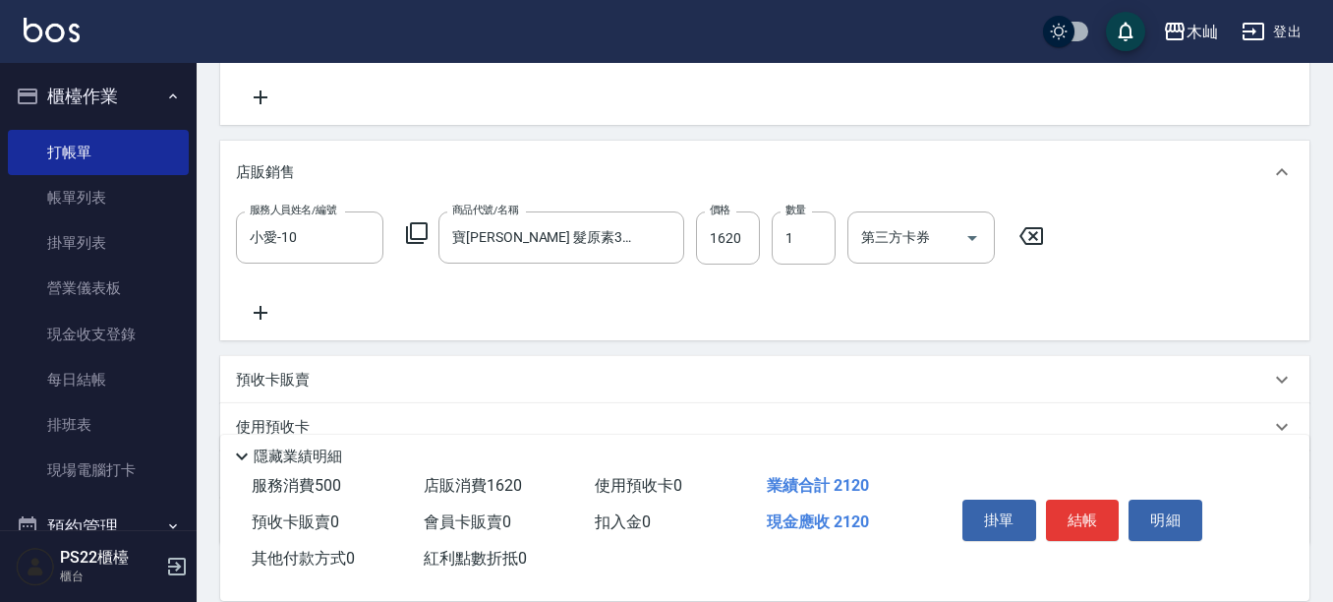
scroll to position [525, 0]
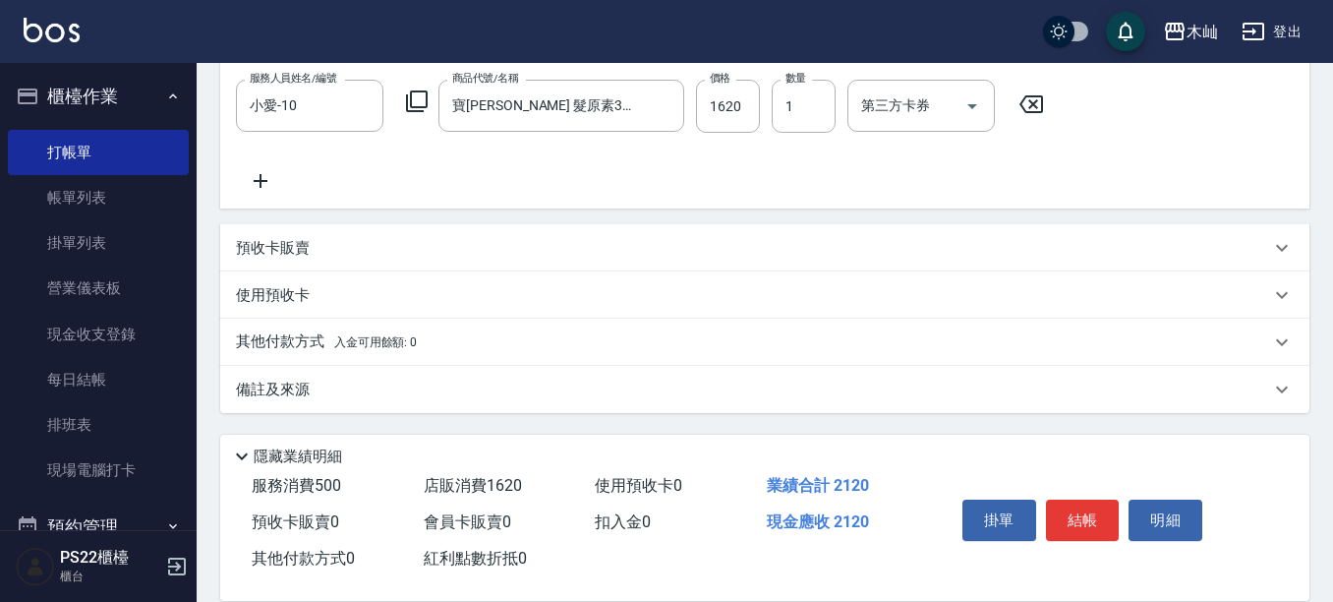
click at [323, 347] on p "其他付款方式 入金可用餘額: 0" at bounding box center [326, 342] width 181 height 22
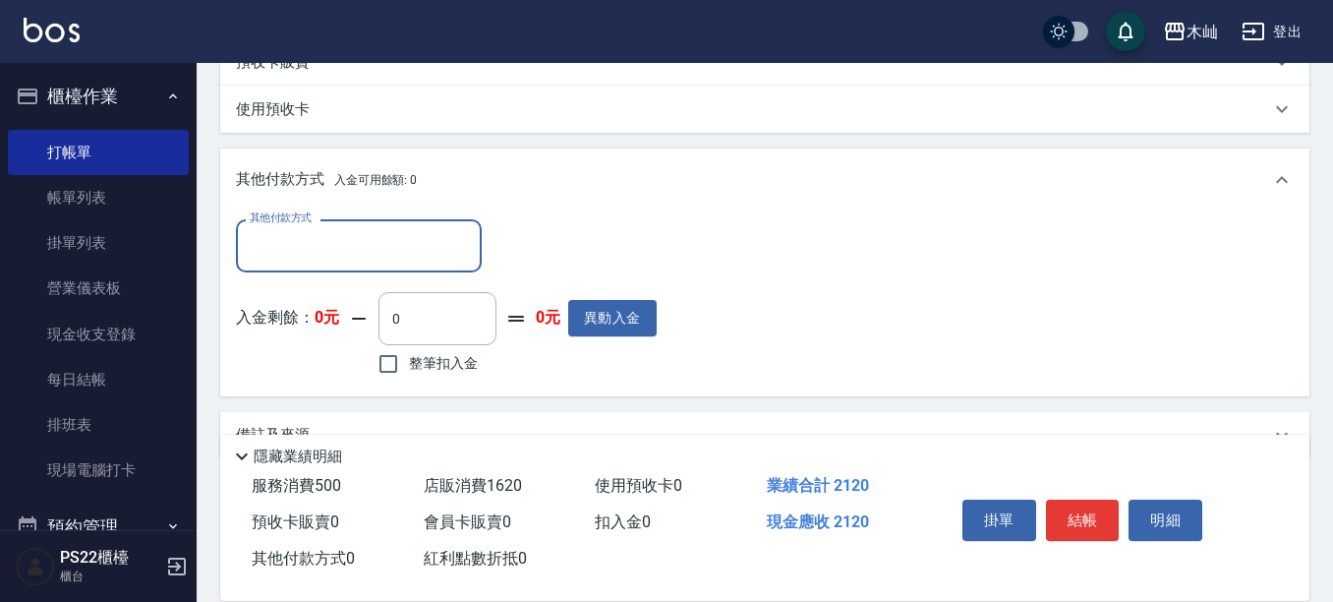
scroll to position [721, 0]
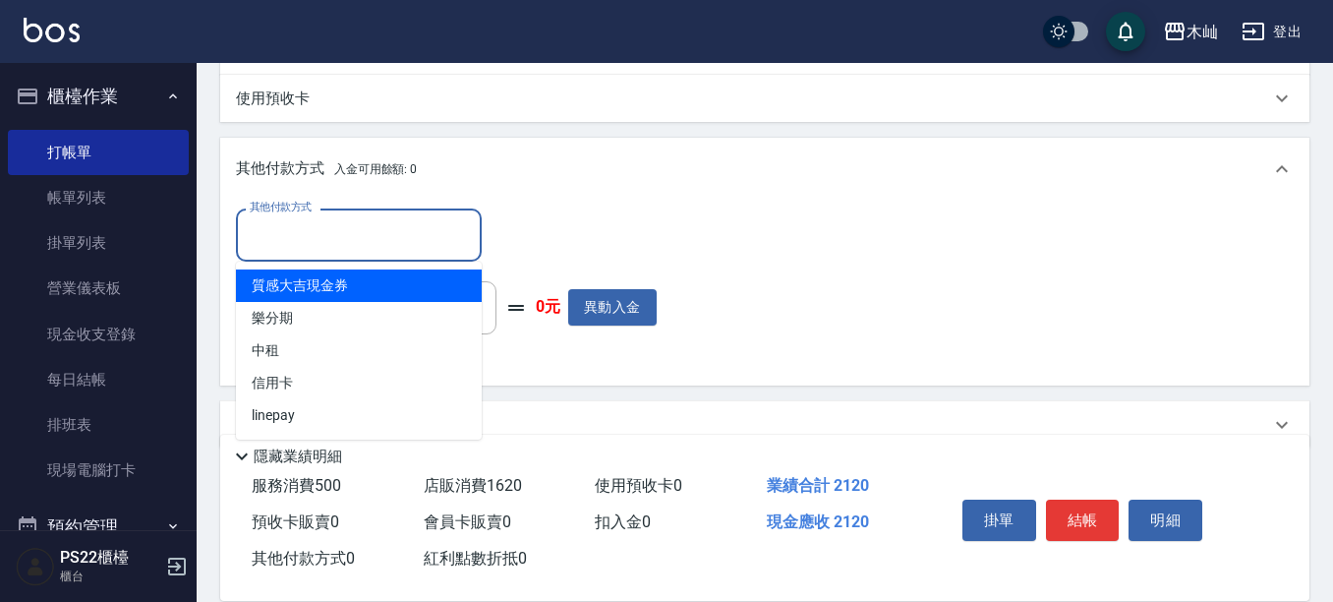
click at [349, 242] on input "其他付款方式" at bounding box center [359, 234] width 228 height 34
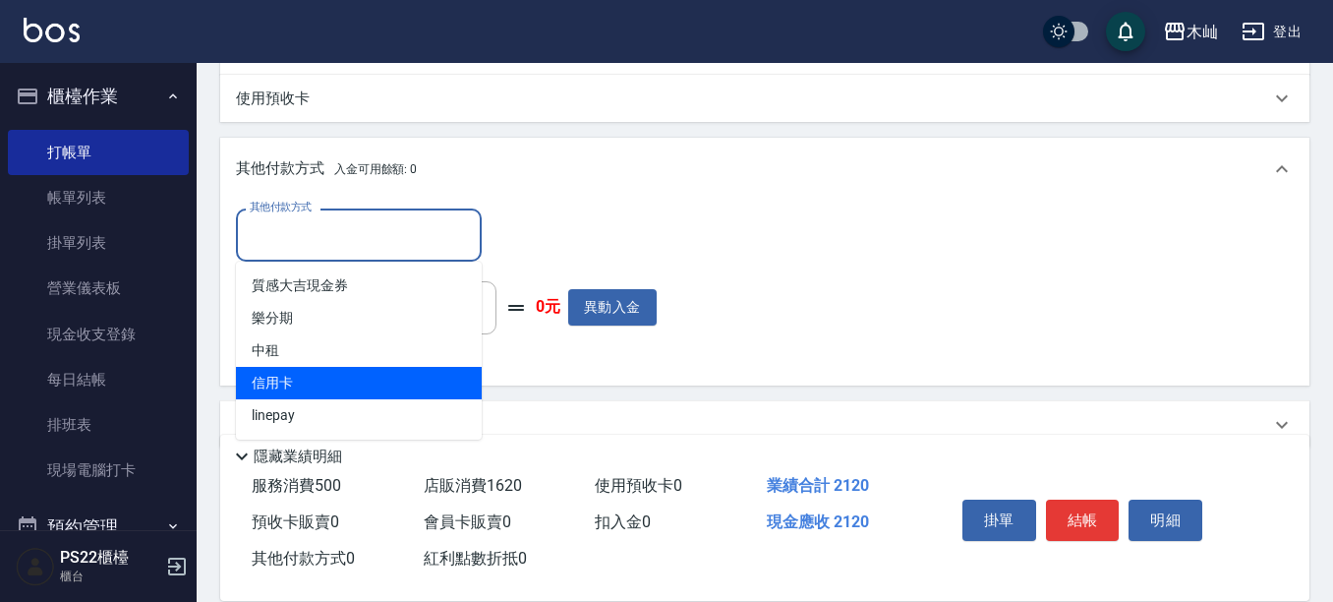
click at [323, 381] on span "信用卡" at bounding box center [359, 383] width 246 height 32
type input "信用卡"
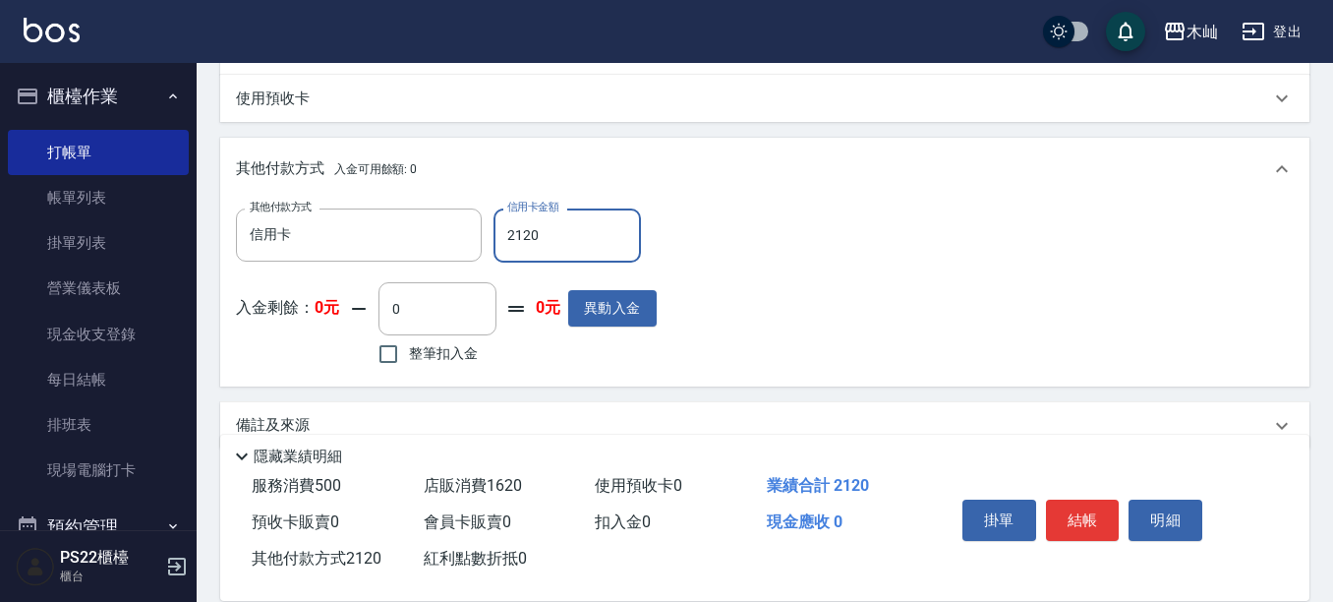
type input "2120"
click at [1084, 522] on button "結帳" at bounding box center [1083, 519] width 74 height 41
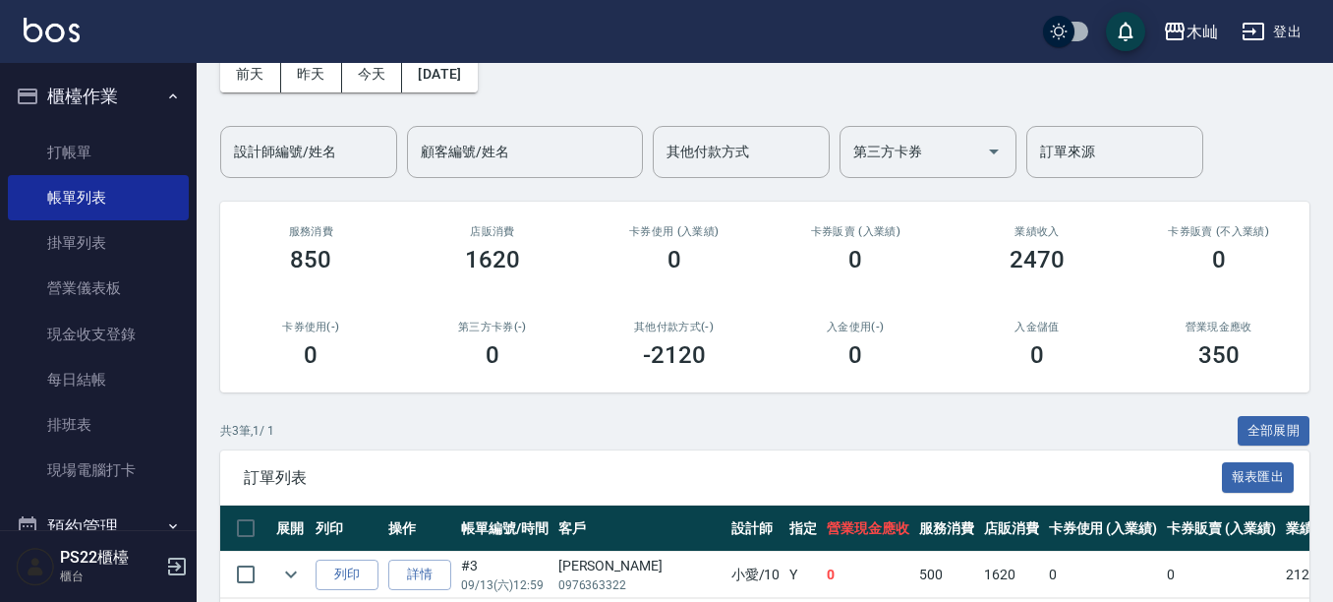
scroll to position [287, 0]
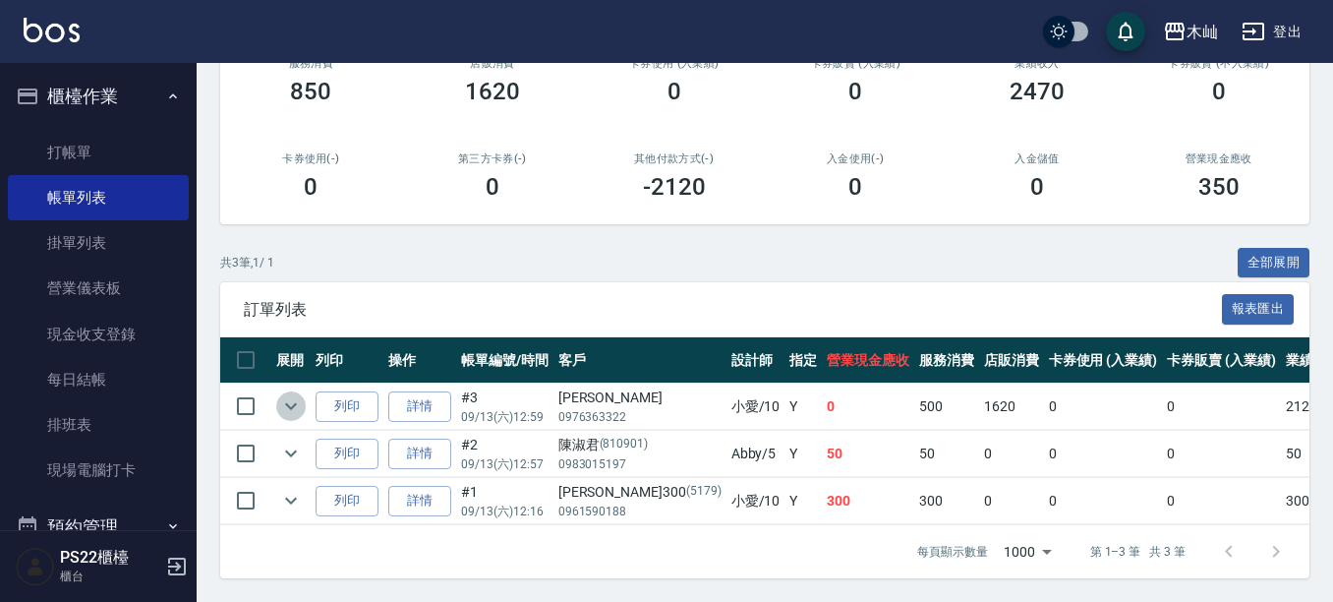
click at [286, 394] on icon "expand row" at bounding box center [291, 406] width 24 height 24
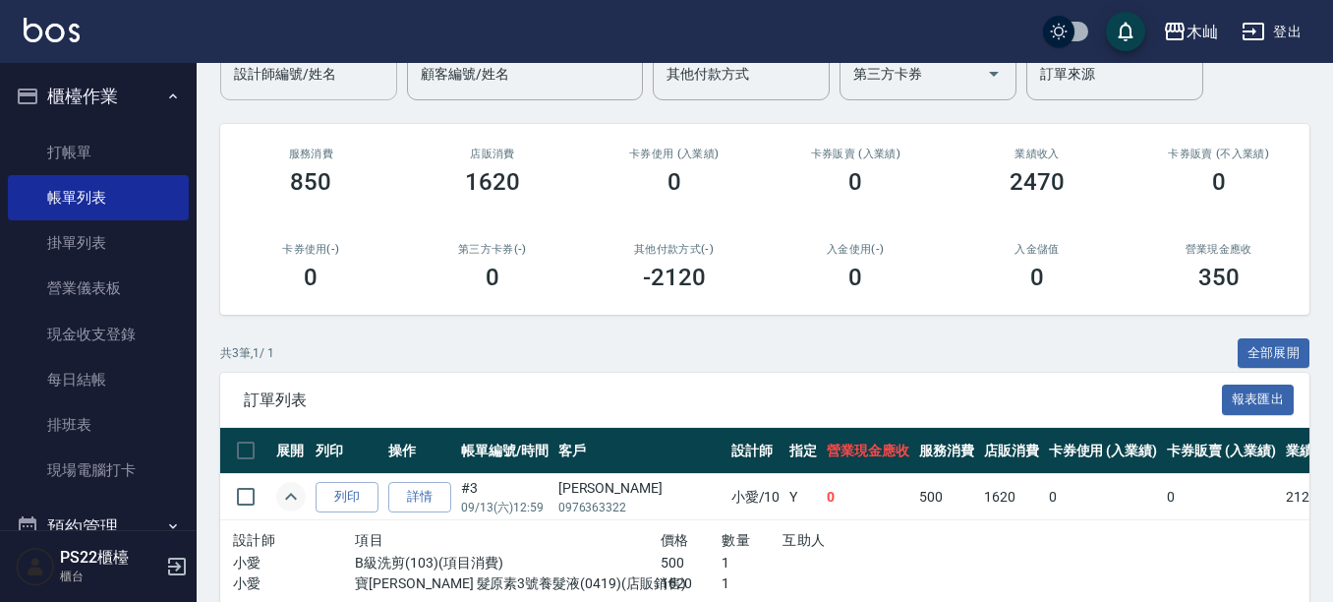
scroll to position [0, 0]
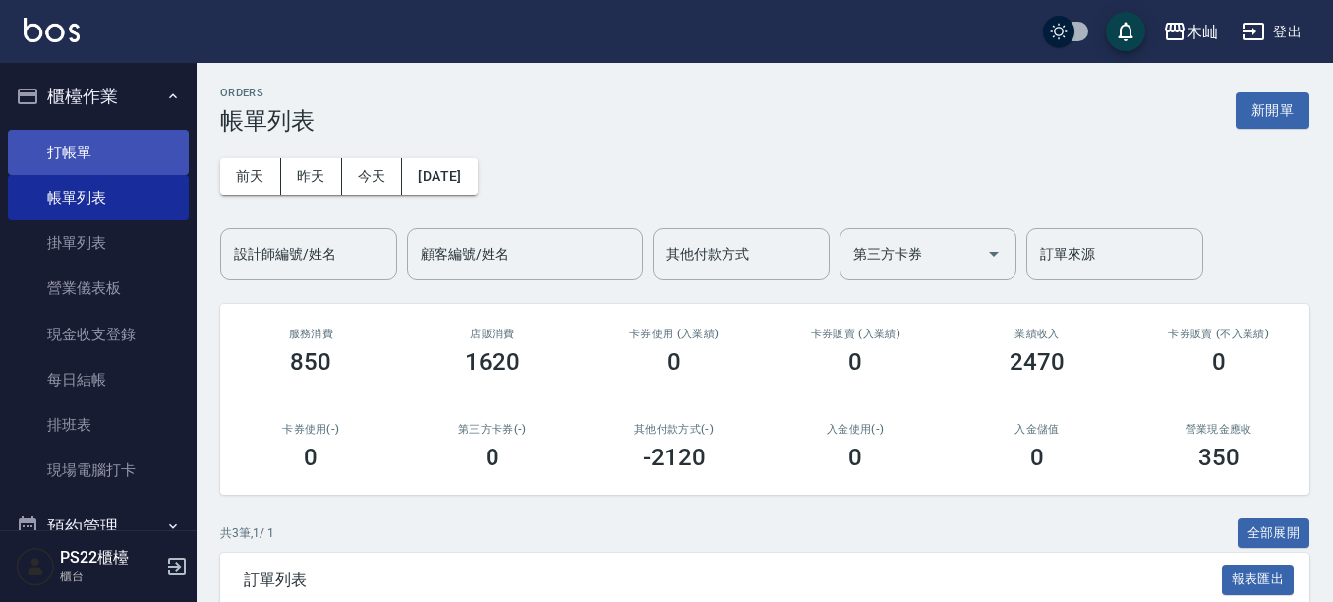
click at [42, 153] on link "打帳單" at bounding box center [98, 152] width 181 height 45
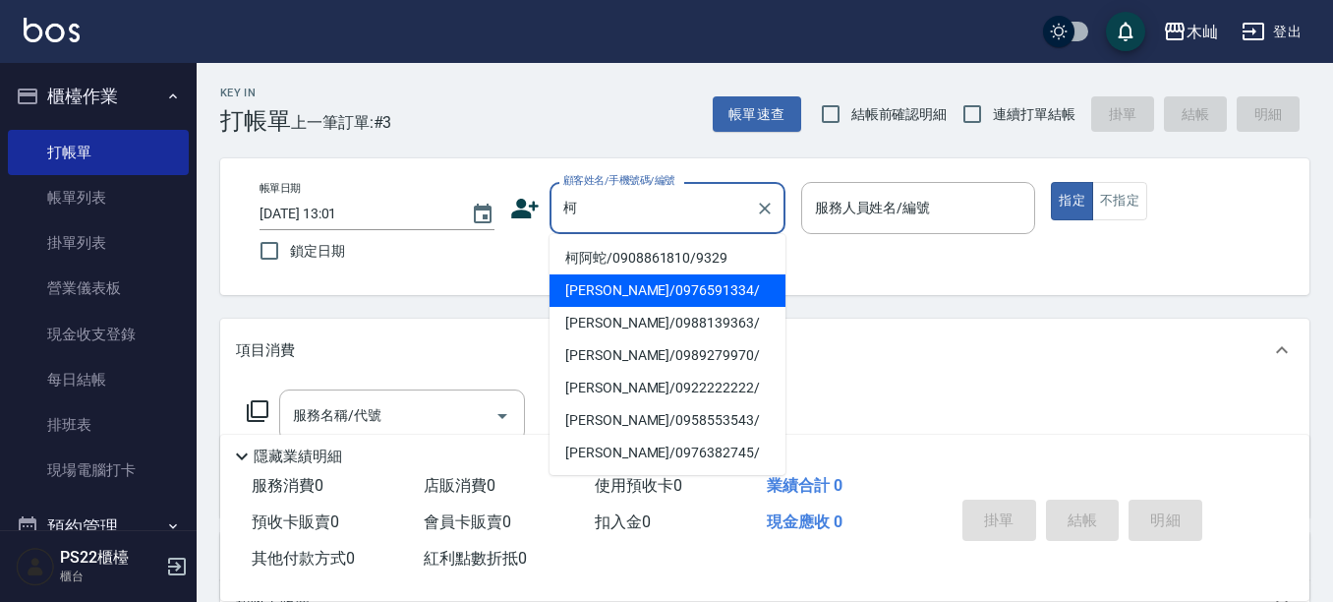
click at [594, 298] on li "[PERSON_NAME]/0976591334/" at bounding box center [667, 290] width 236 height 32
type input "[PERSON_NAME]/0976591334/"
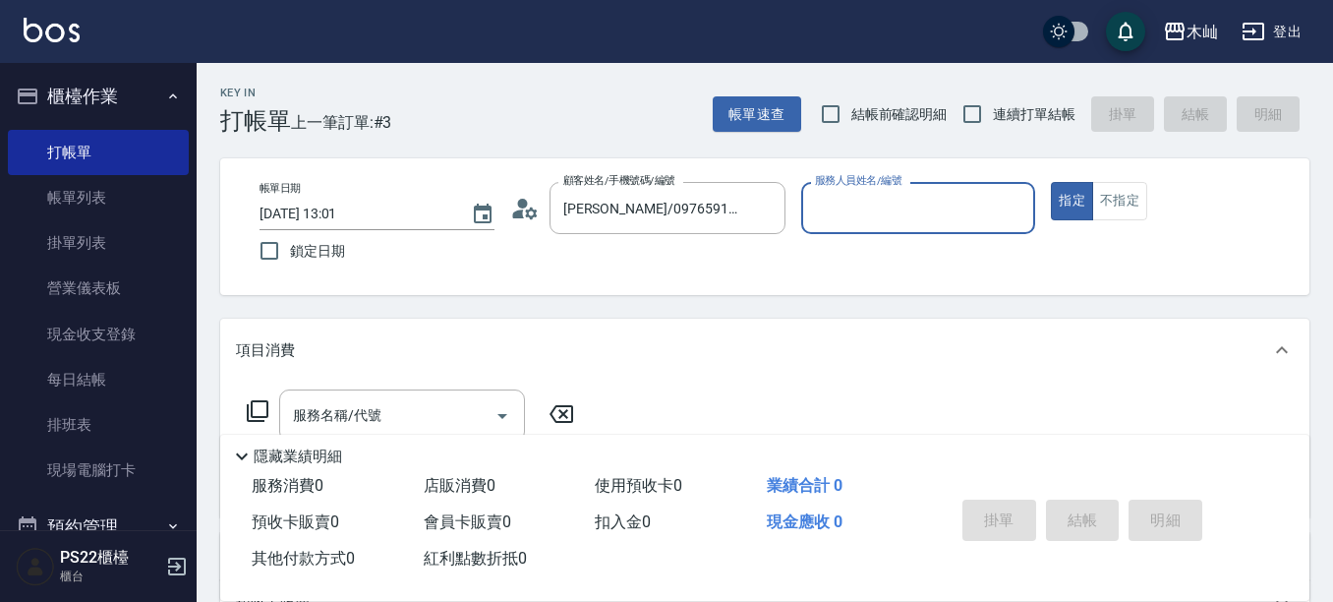
type input "小愛-10"
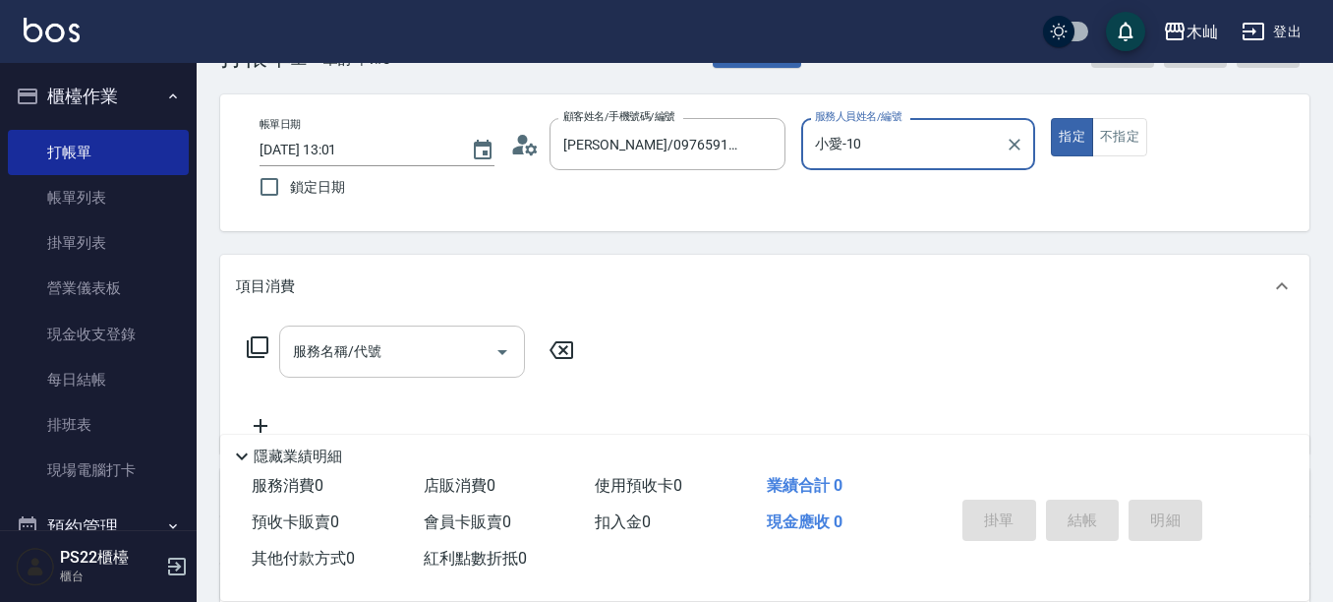
scroll to position [98, 0]
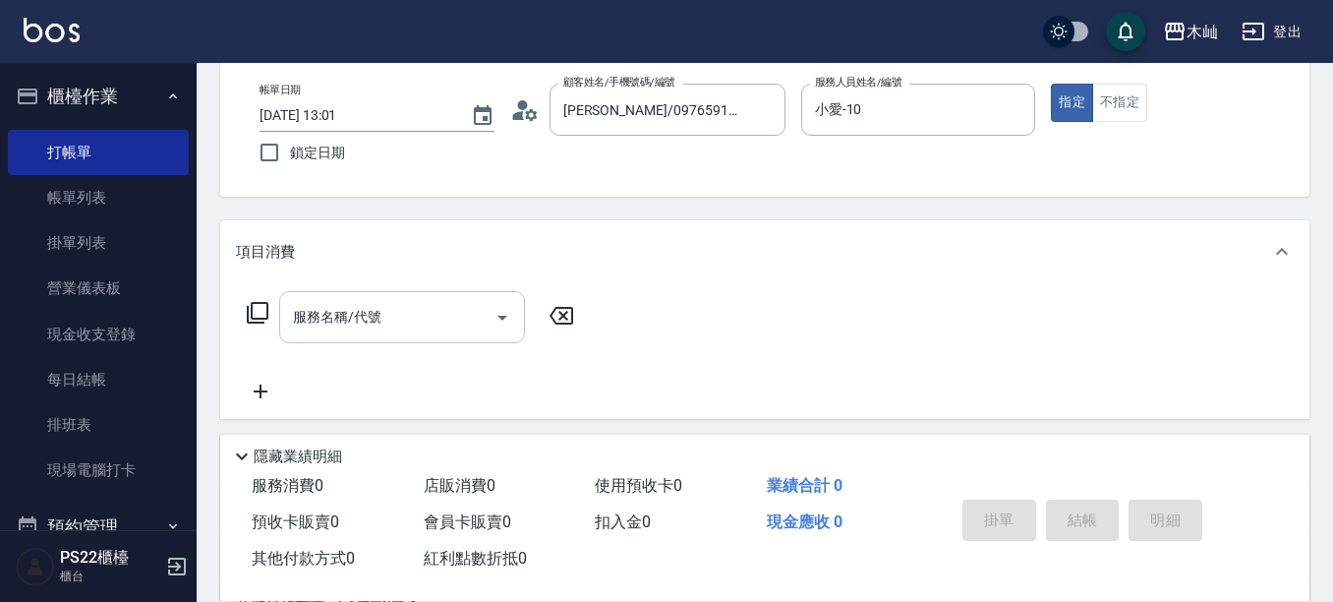
click at [426, 390] on div "服務名稱/代號 服務名稱/代號" at bounding box center [411, 347] width 350 height 112
click at [400, 322] on input "服務名稱/代號" at bounding box center [387, 317] width 199 height 34
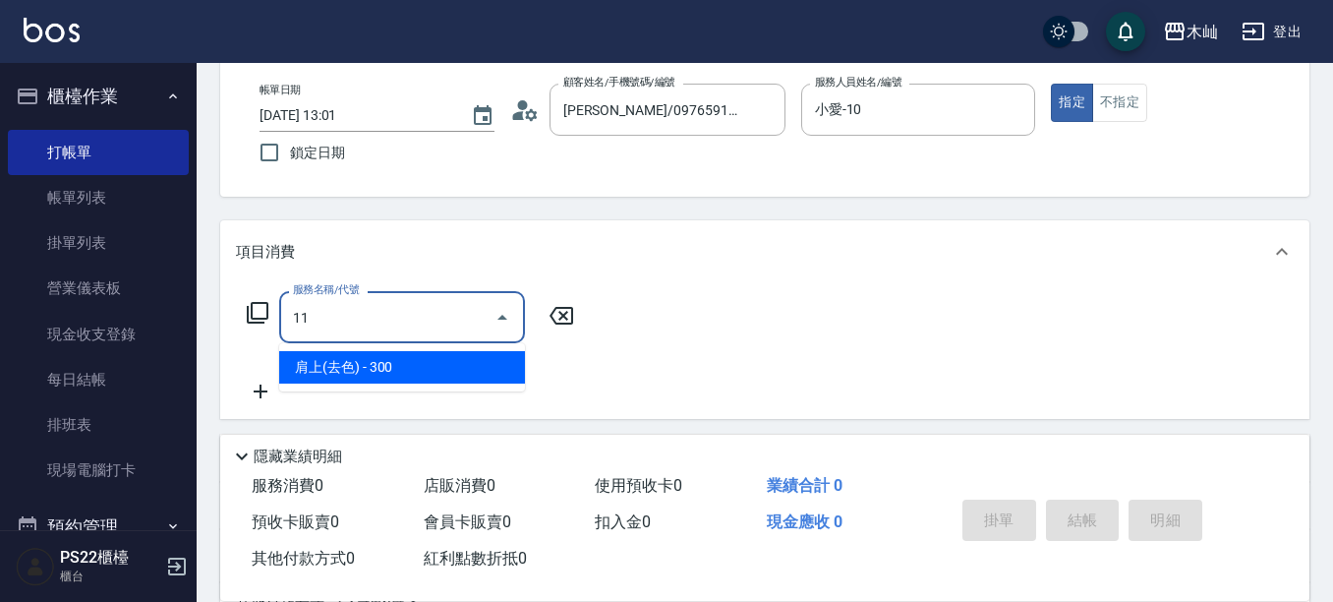
type input "1"
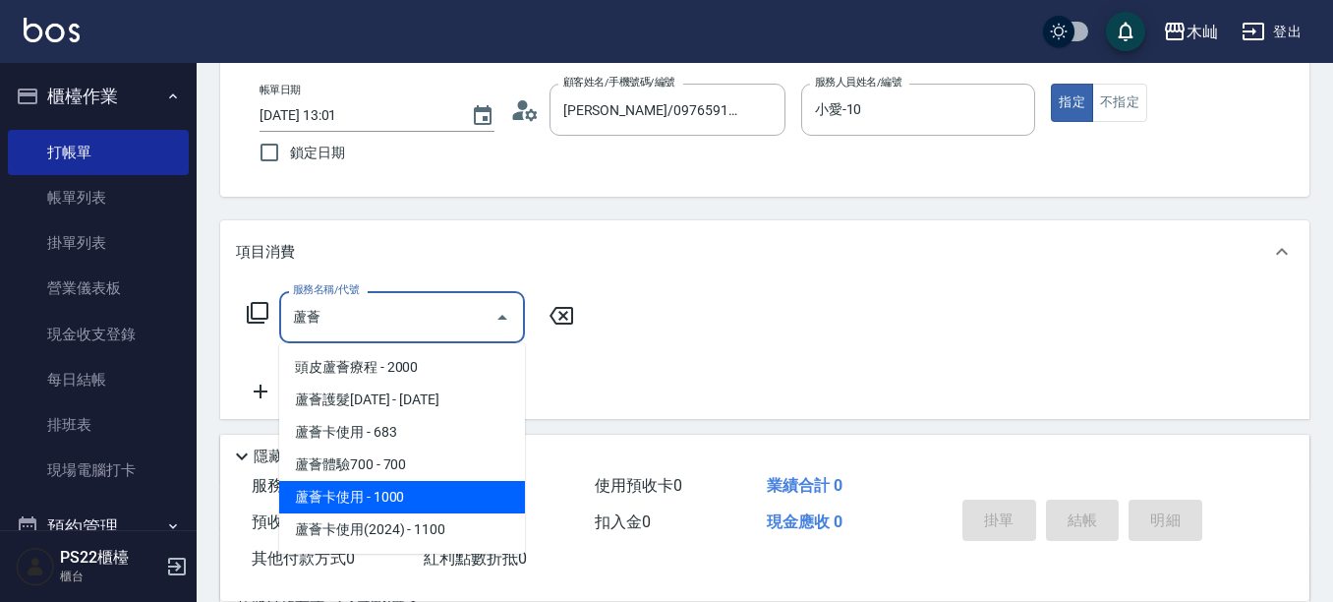
click at [433, 489] on span "蘆薈卡使用 - 1000" at bounding box center [402, 497] width 246 height 32
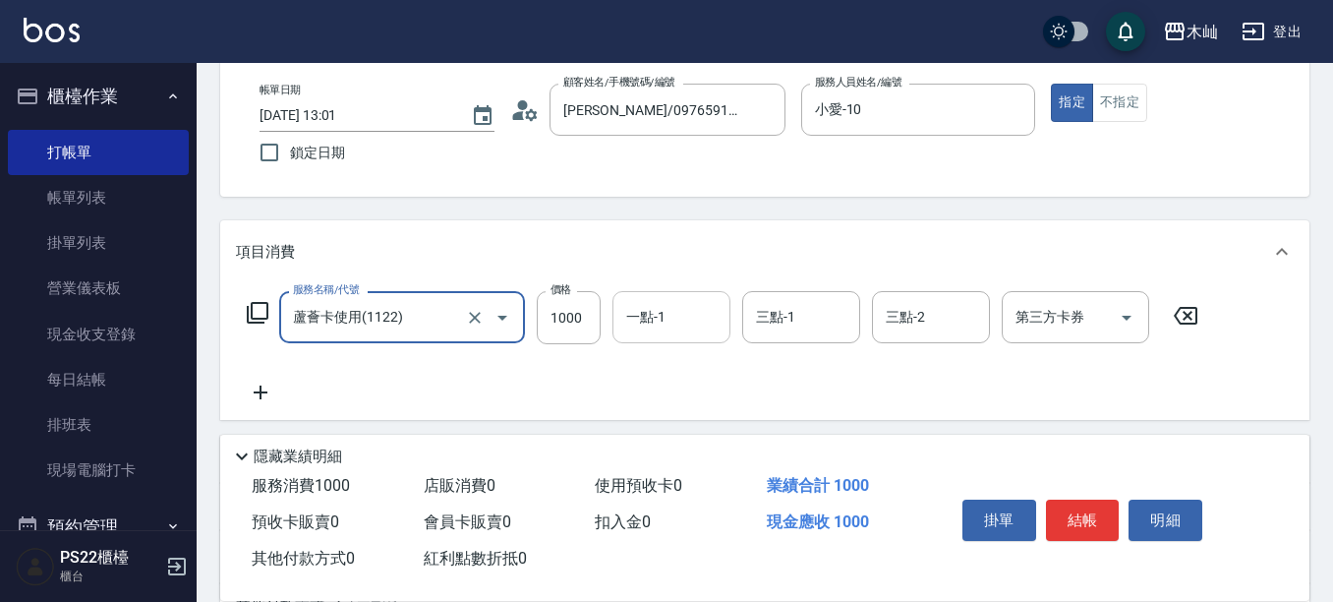
type input "蘆薈卡使用(1122)"
click at [701, 328] on input "一點-1" at bounding box center [671, 317] width 100 height 34
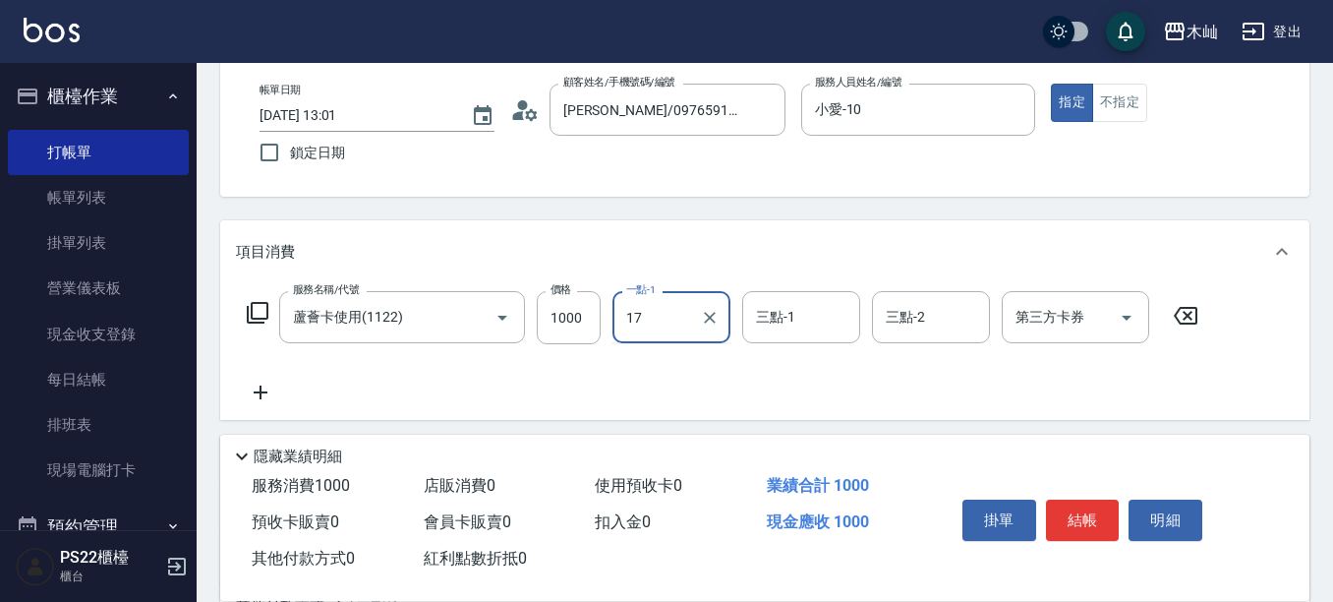
type input "[PERSON_NAME]-17"
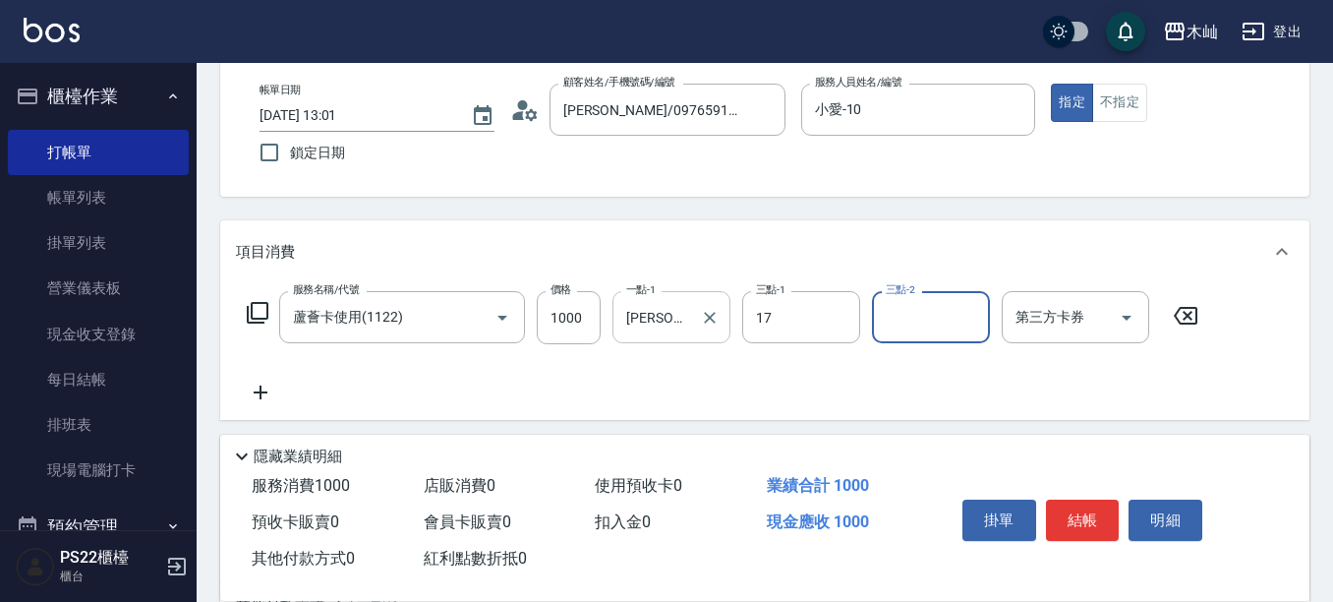
type input "[PERSON_NAME]-17"
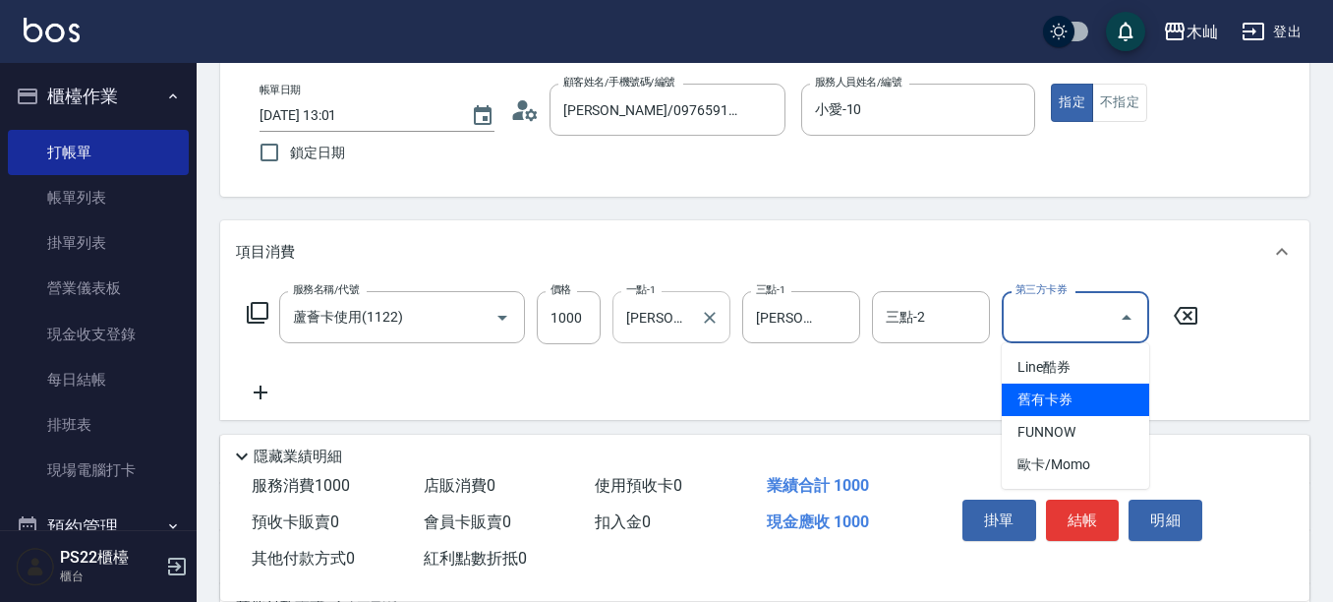
type input "舊有卡券"
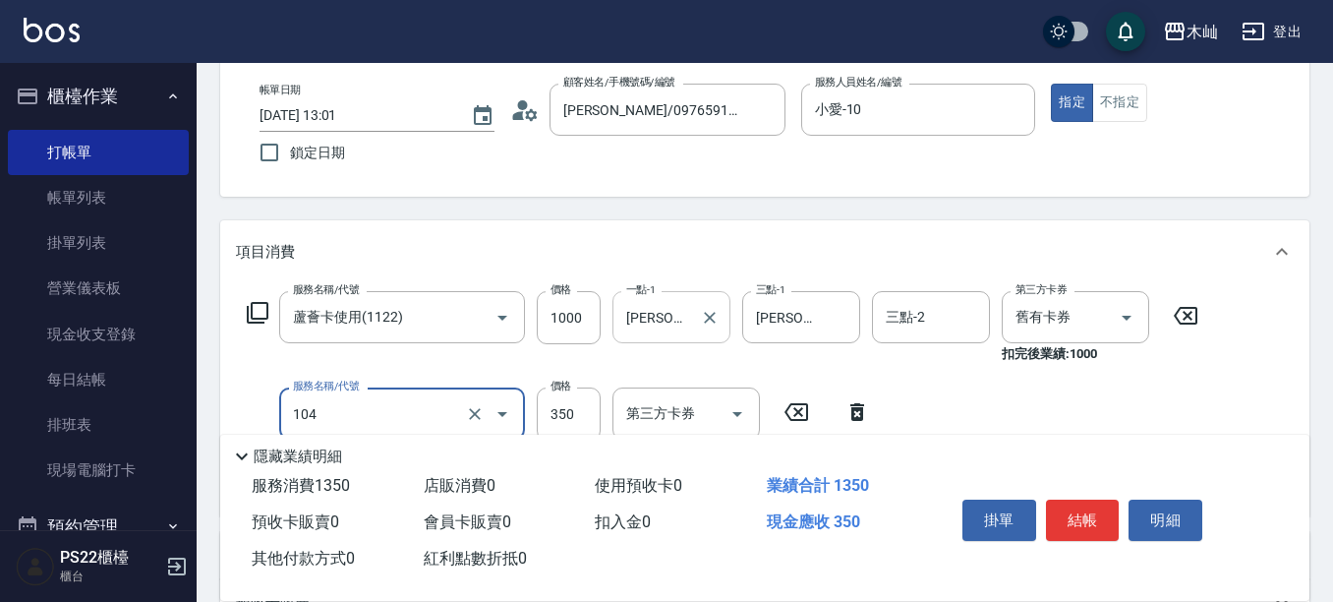
type input "B級單剪(104)"
drag, startPoint x: 1063, startPoint y: 505, endPoint x: 1054, endPoint y: 507, distance: 10.0
click at [1062, 507] on button "結帳" at bounding box center [1083, 519] width 74 height 41
